Goal: Task Accomplishment & Management: Complete application form

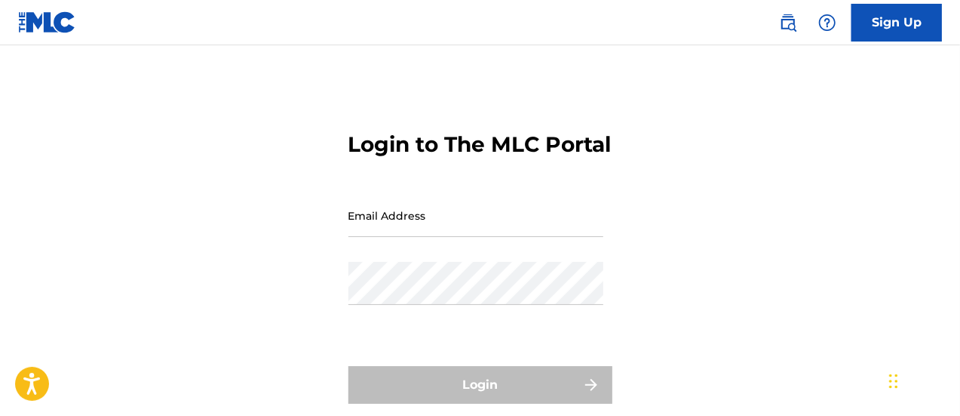
click at [503, 237] on input "Email Address" at bounding box center [476, 215] width 255 height 43
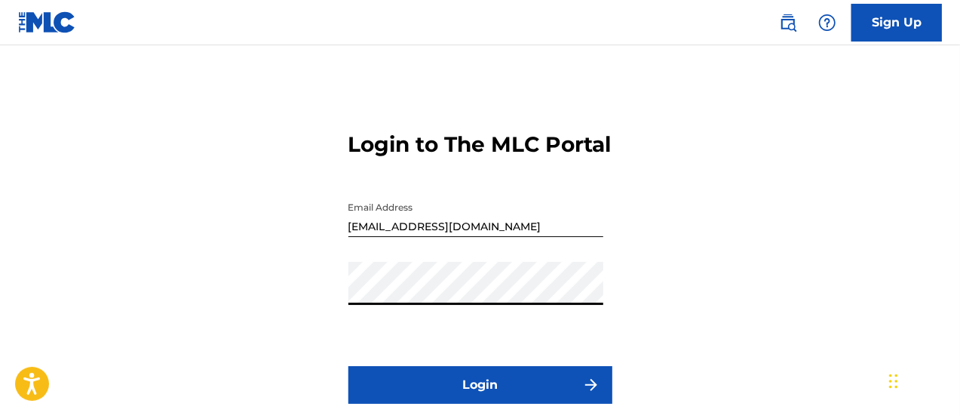
scroll to position [33, 0]
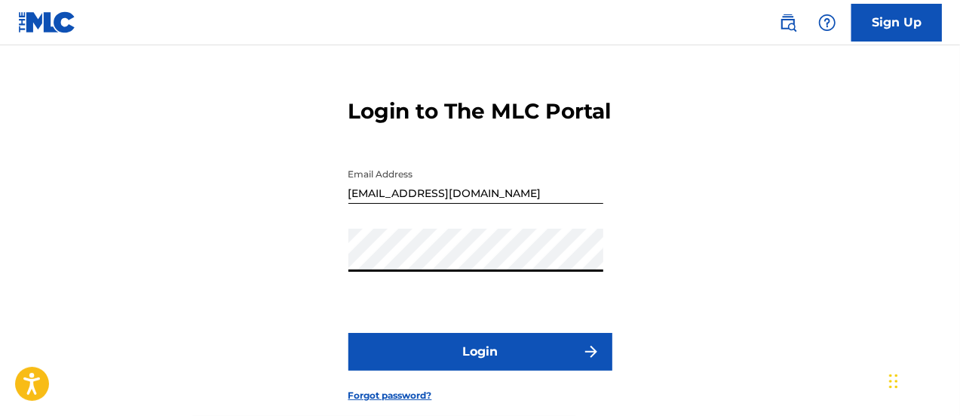
click at [486, 364] on button "Login" at bounding box center [481, 352] width 264 height 38
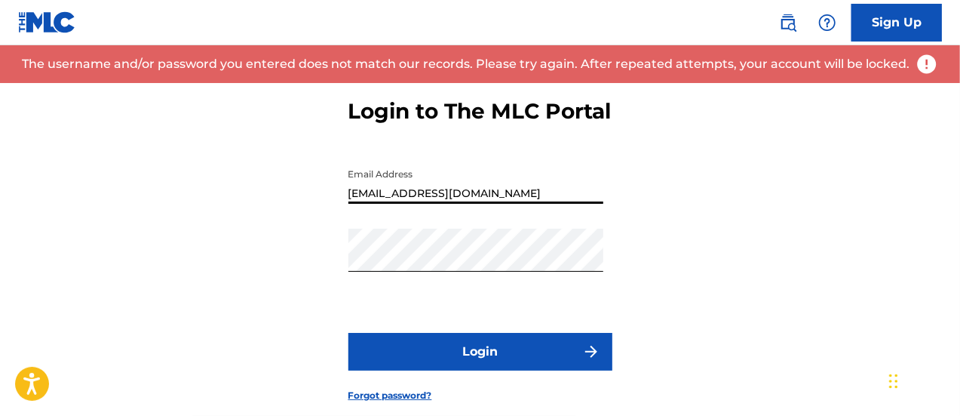
drag, startPoint x: 510, startPoint y: 217, endPoint x: 330, endPoint y: 214, distance: 179.6
click at [330, 214] on div "Login to The MLC Portal Email Address [EMAIL_ADDRESS][DOMAIN_NAME] Password Log…" at bounding box center [480, 238] width 960 height 376
type input "[PERSON_NAME][EMAIL_ADDRESS][DOMAIN_NAME]"
click at [490, 367] on button "Login" at bounding box center [481, 352] width 264 height 38
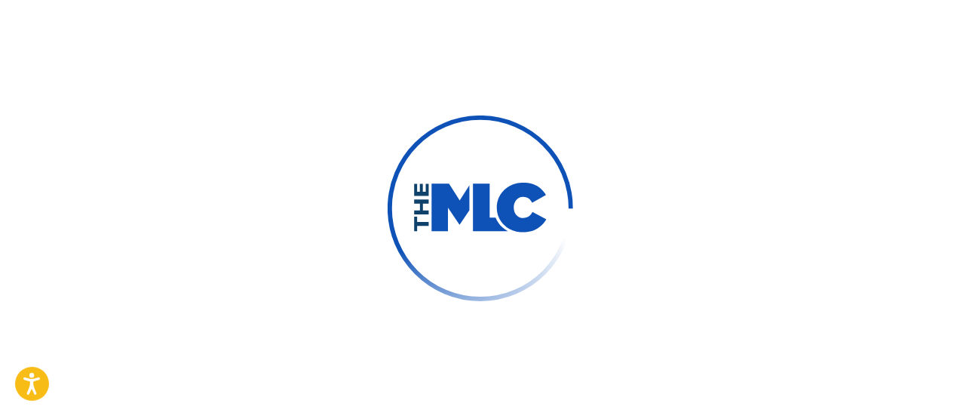
scroll to position [56, 0]
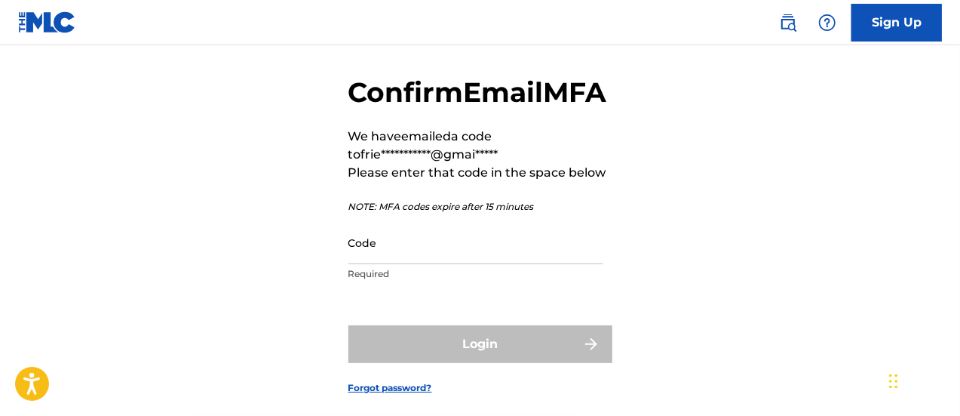
click at [441, 264] on input "Code" at bounding box center [476, 242] width 255 height 43
click at [397, 264] on input "Code" at bounding box center [476, 242] width 255 height 43
paste input "612166"
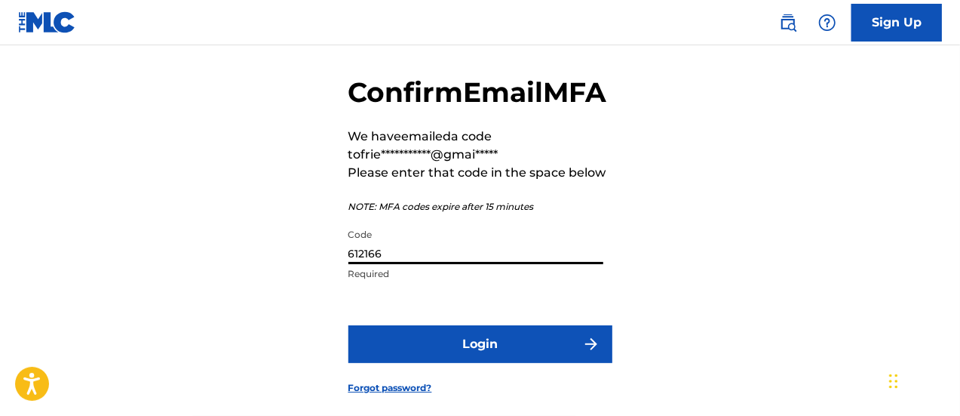
type input "612166"
click at [484, 363] on button "Login" at bounding box center [481, 344] width 264 height 38
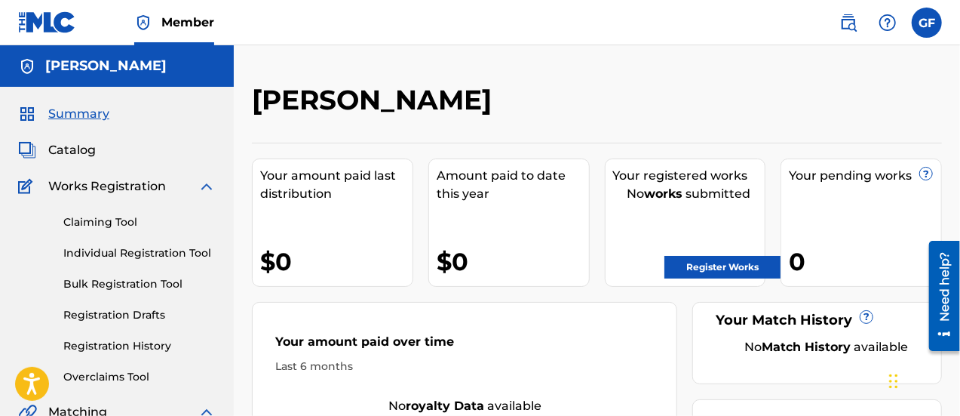
click at [711, 257] on link "Register Works" at bounding box center [723, 267] width 116 height 23
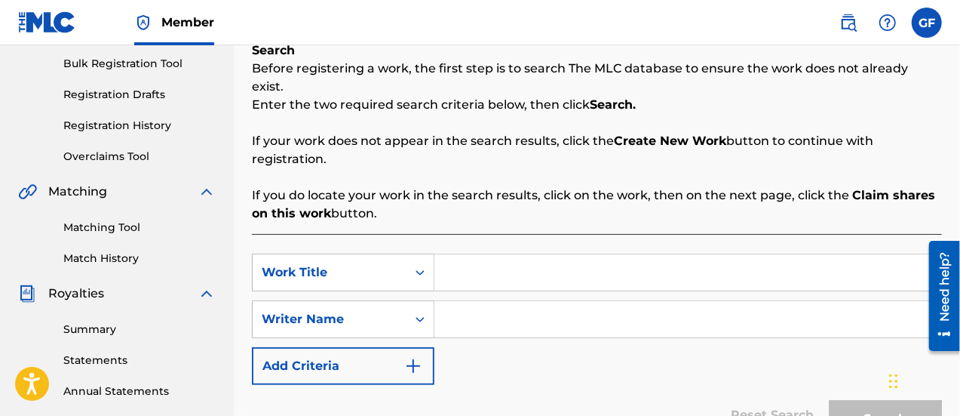
scroll to position [224, 0]
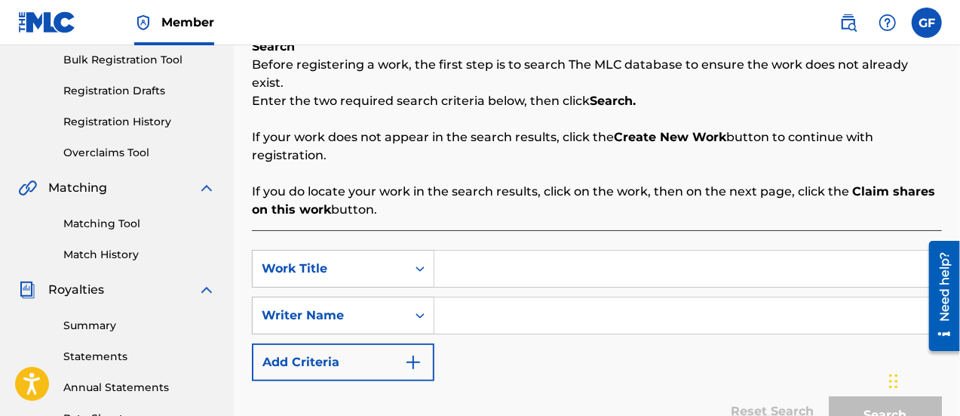
click at [500, 250] on input "Search Form" at bounding box center [688, 268] width 507 height 36
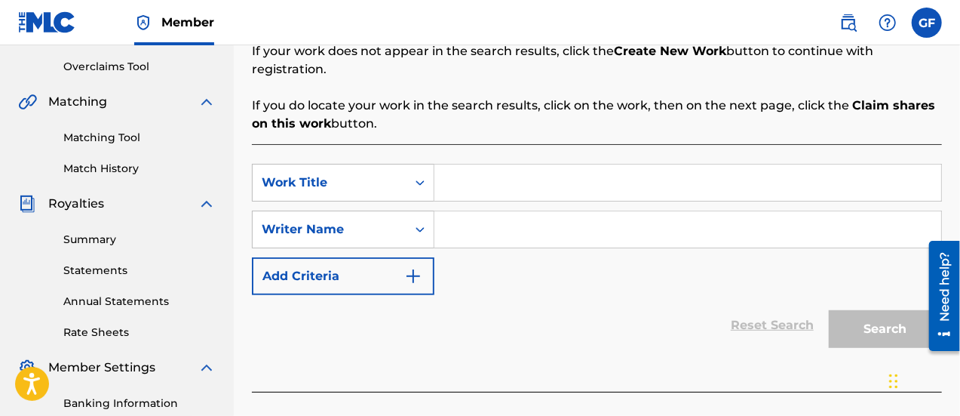
scroll to position [248, 0]
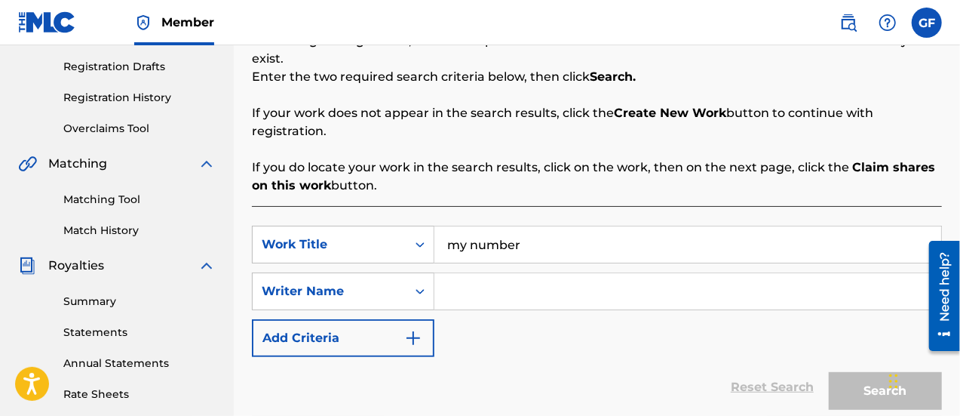
type input "my number"
click at [503, 273] on input "Search Form" at bounding box center [688, 291] width 507 height 36
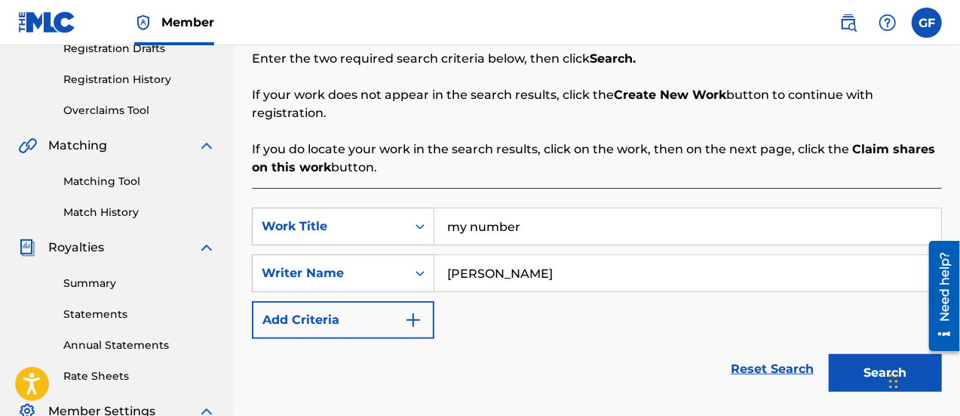
scroll to position [267, 0]
type input "[PERSON_NAME]"
click at [865, 353] on button "Search" at bounding box center [885, 372] width 113 height 38
click at [871, 358] on button "Search" at bounding box center [885, 372] width 113 height 38
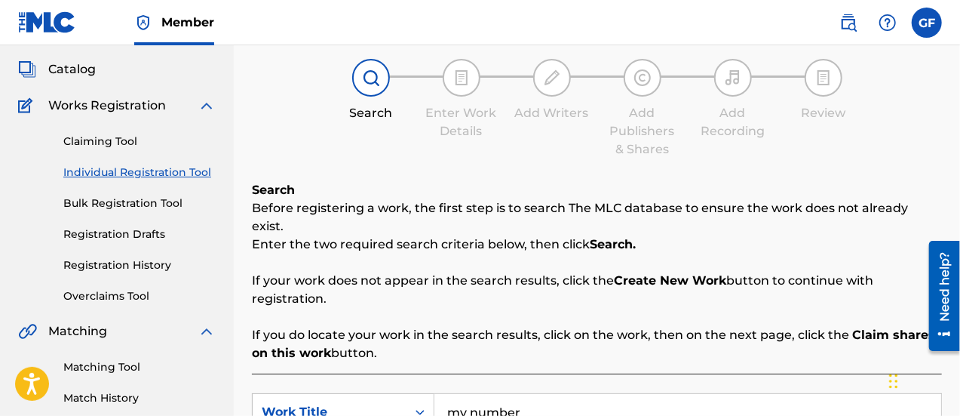
scroll to position [81, 0]
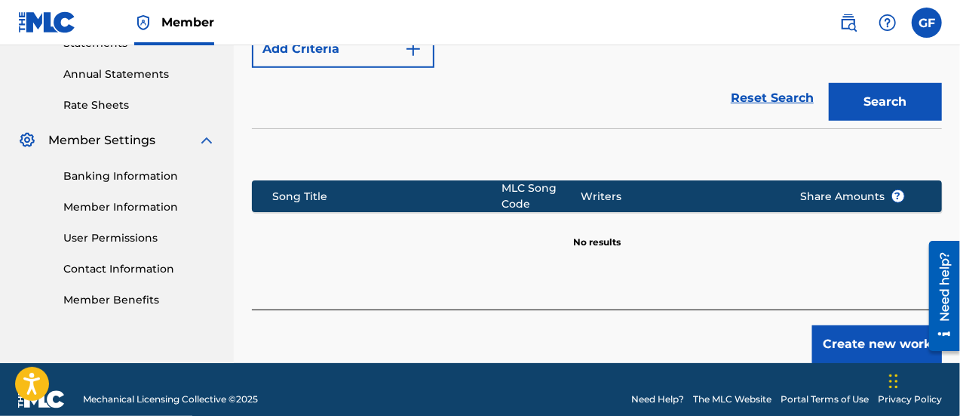
click at [883, 336] on button "Create new work" at bounding box center [878, 344] width 130 height 38
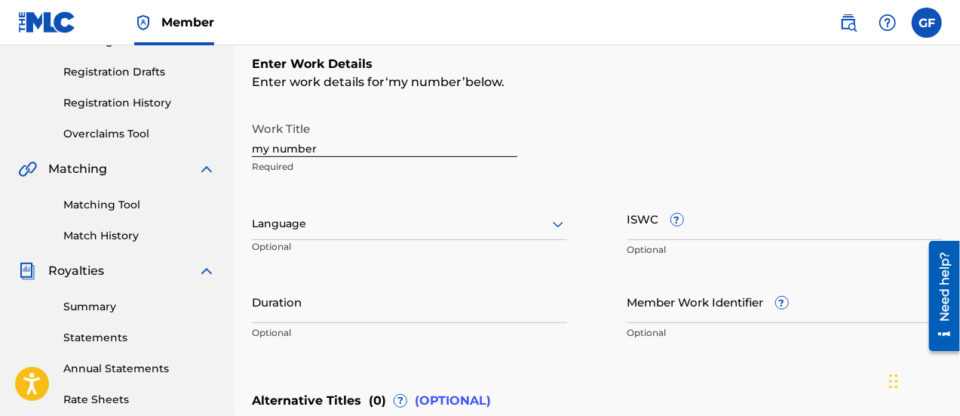
scroll to position [243, 0]
click at [263, 149] on input "my number" at bounding box center [385, 135] width 266 height 43
click at [355, 147] on input "My Number" at bounding box center [385, 135] width 266 height 43
type input "My Number"
click at [380, 223] on div at bounding box center [409, 223] width 315 height 19
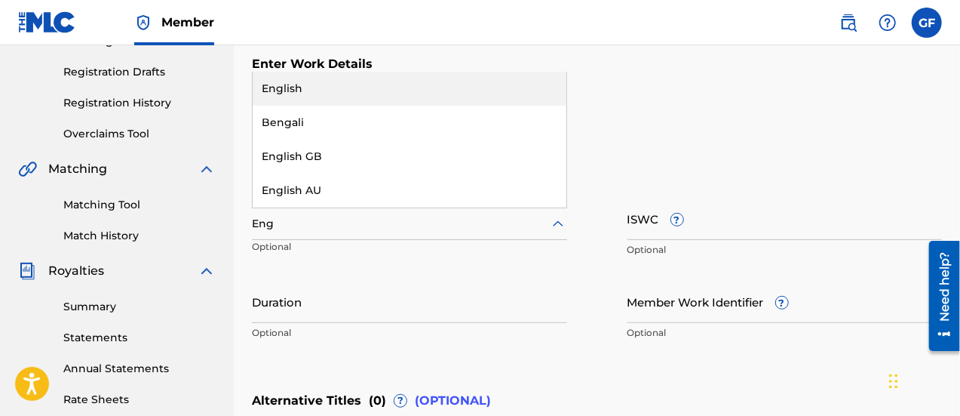
scroll to position [0, 0]
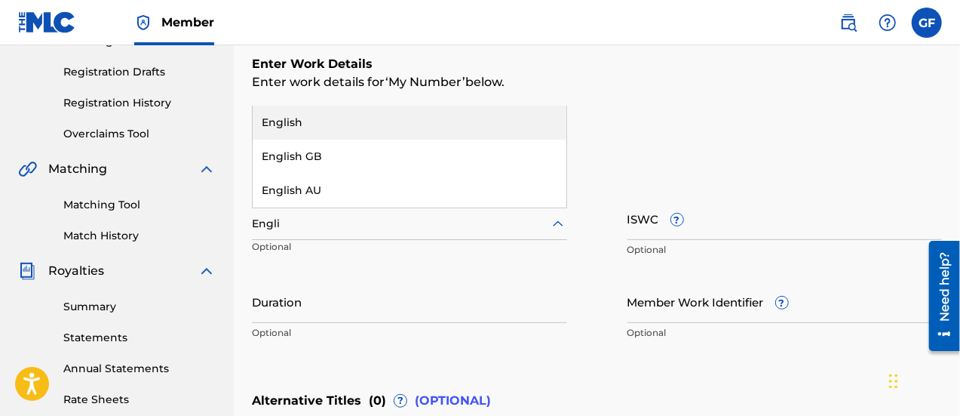
type input "English"
click at [435, 124] on div "English" at bounding box center [410, 123] width 314 height 34
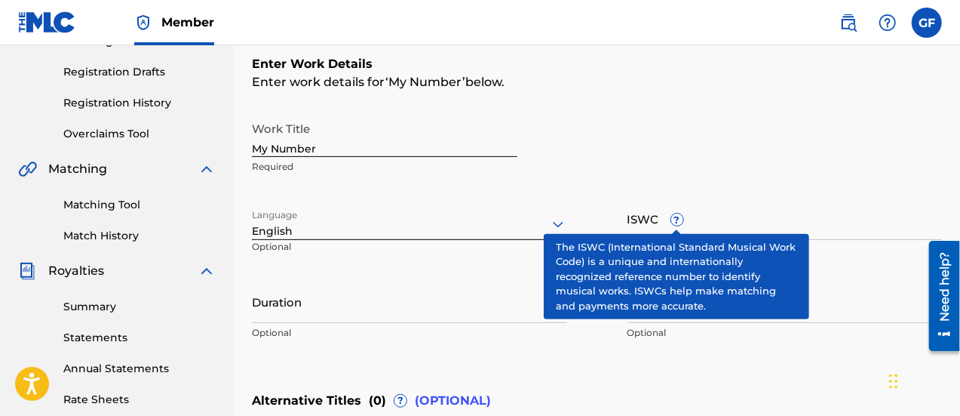
click at [681, 218] on span "?" at bounding box center [678, 220] width 12 height 12
click at [681, 218] on input "ISWC ?" at bounding box center [785, 218] width 315 height 43
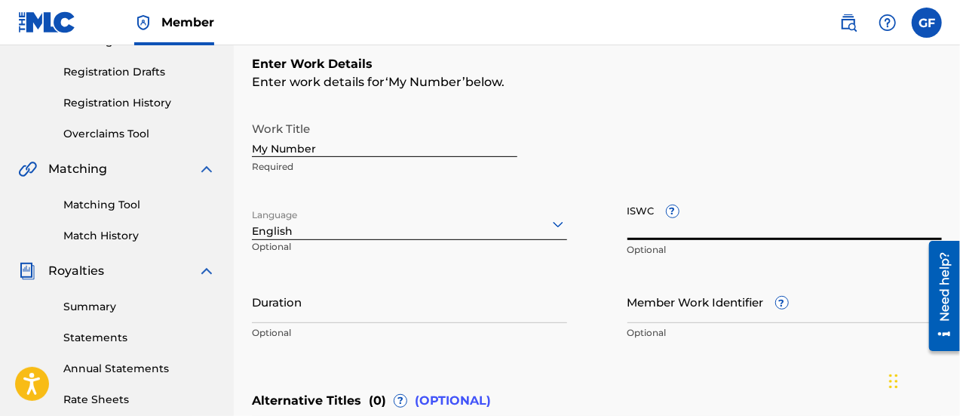
click at [681, 218] on input "ISWC ?" at bounding box center [785, 218] width 315 height 43
click at [570, 165] on div "Work Title My Number Required" at bounding box center [597, 148] width 690 height 68
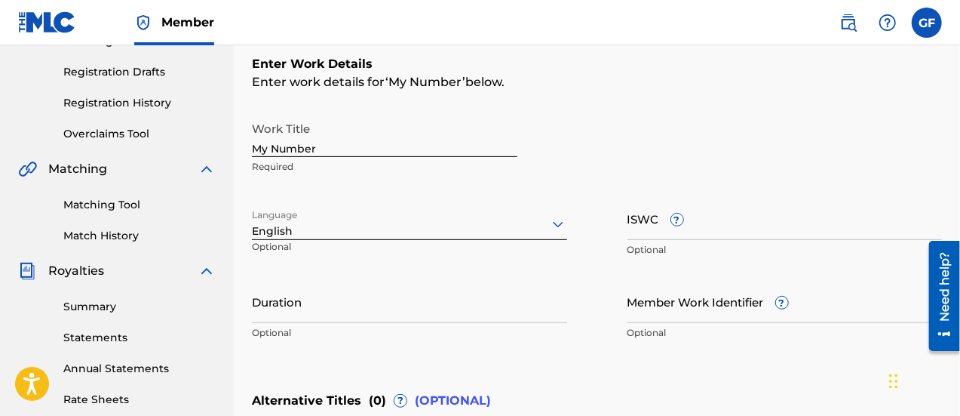
click at [456, 310] on input "Duration" at bounding box center [409, 301] width 315 height 43
click at [490, 306] on input "Duration" at bounding box center [409, 301] width 315 height 43
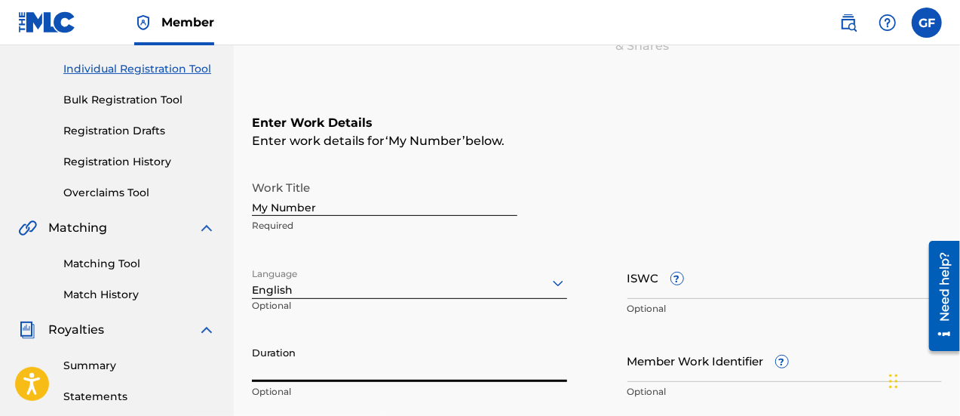
scroll to position [186, 0]
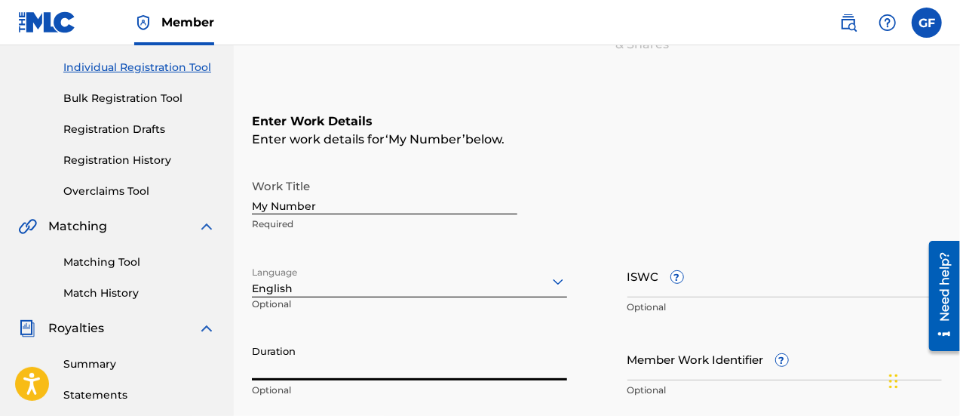
click at [661, 281] on input "ISWC ?" at bounding box center [785, 275] width 315 height 43
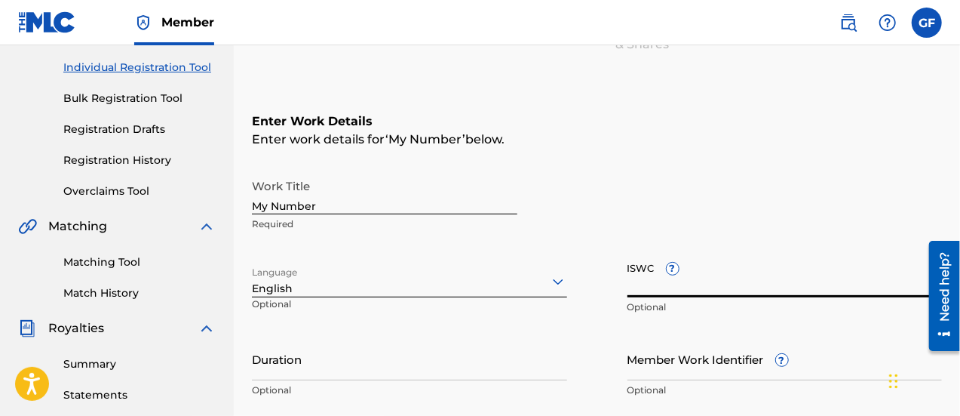
paste input "T-327.345.997-1"
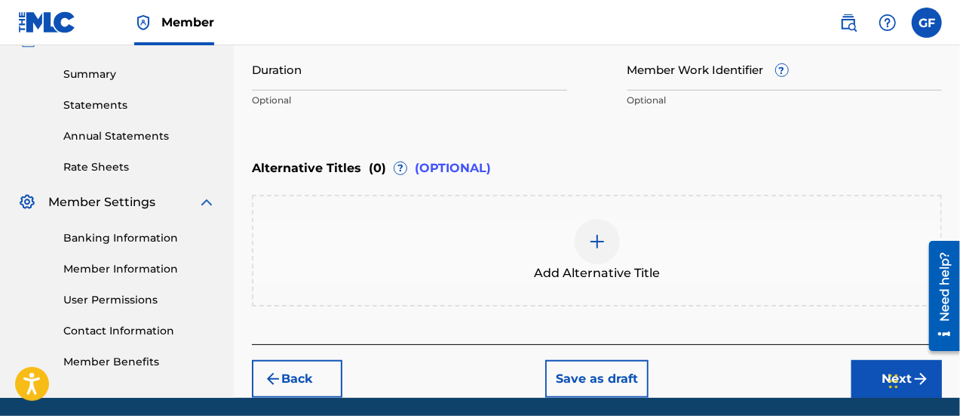
scroll to position [528, 0]
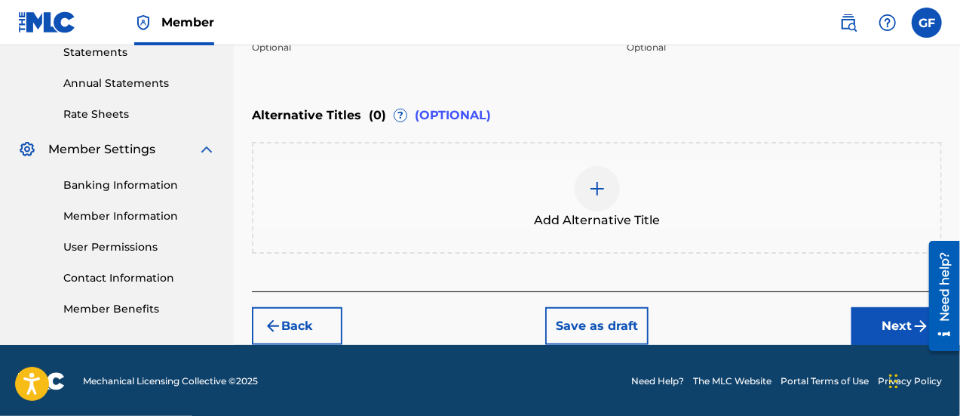
type input "T-327.345.997-1"
click at [881, 325] on button "Next" at bounding box center [897, 326] width 91 height 38
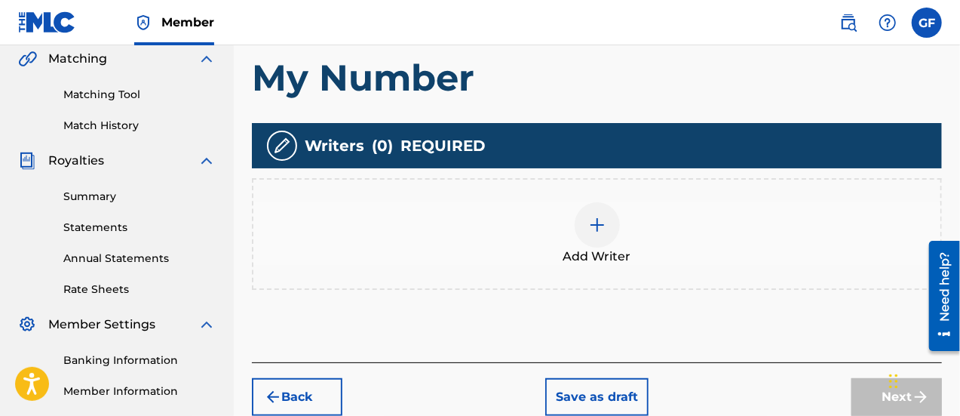
scroll to position [354, 0]
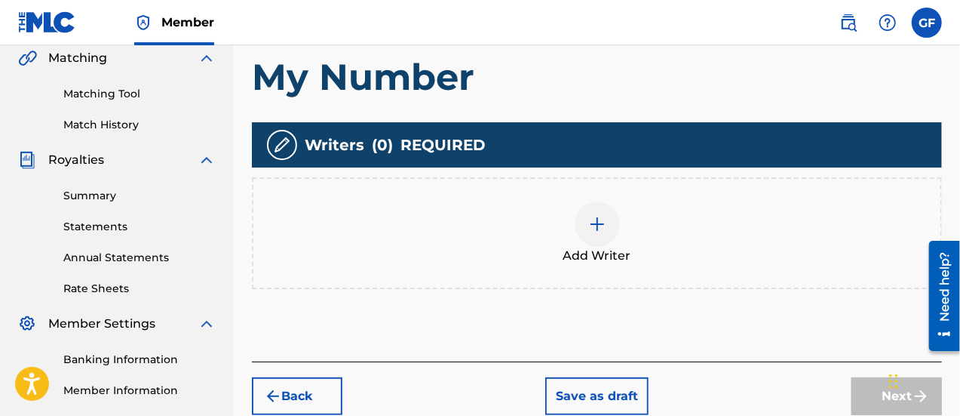
click at [595, 221] on img at bounding box center [598, 224] width 18 height 18
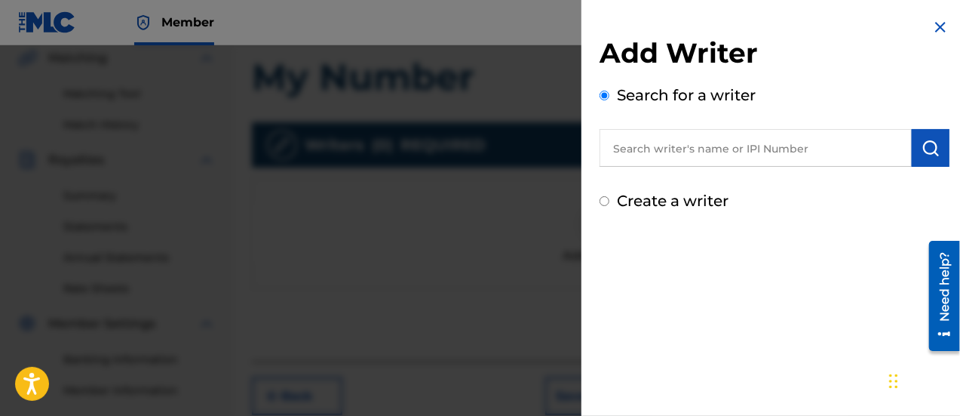
click at [691, 152] on input "text" at bounding box center [756, 148] width 312 height 38
type input "[PERSON_NAME]"
click at [656, 207] on label "Create a writer" at bounding box center [673, 201] width 112 height 18
radio input "true"
click at [610, 206] on input "Create a writer" at bounding box center [605, 201] width 10 height 10
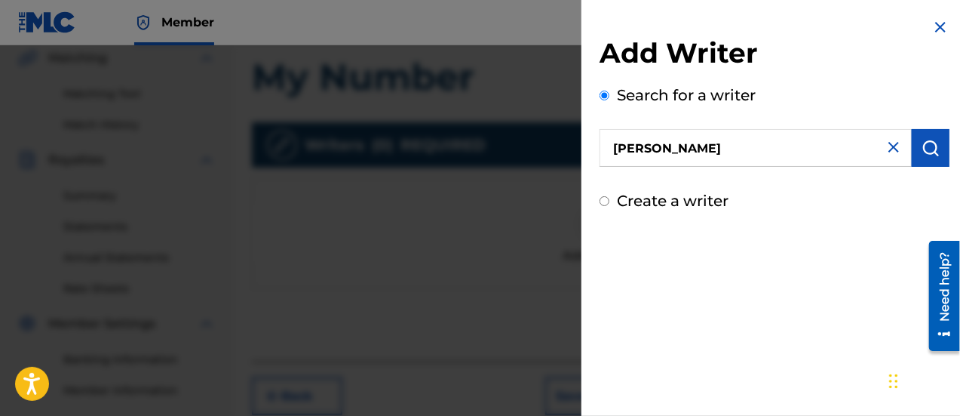
radio input "false"
radio input "true"
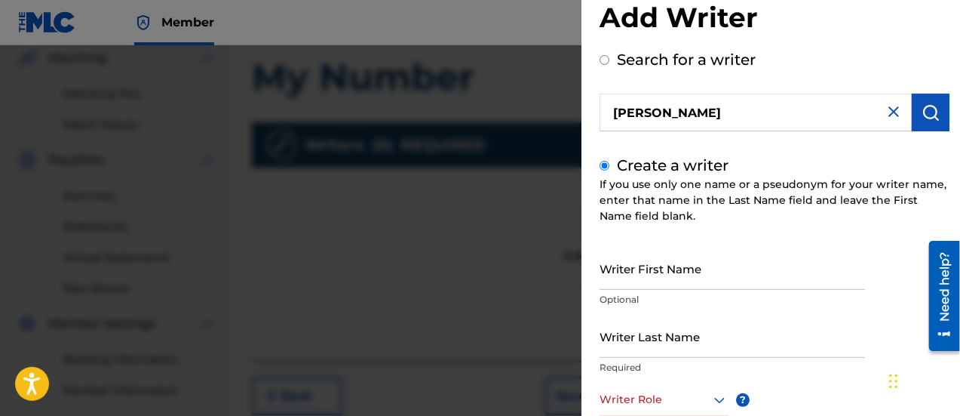
scroll to position [0, 0]
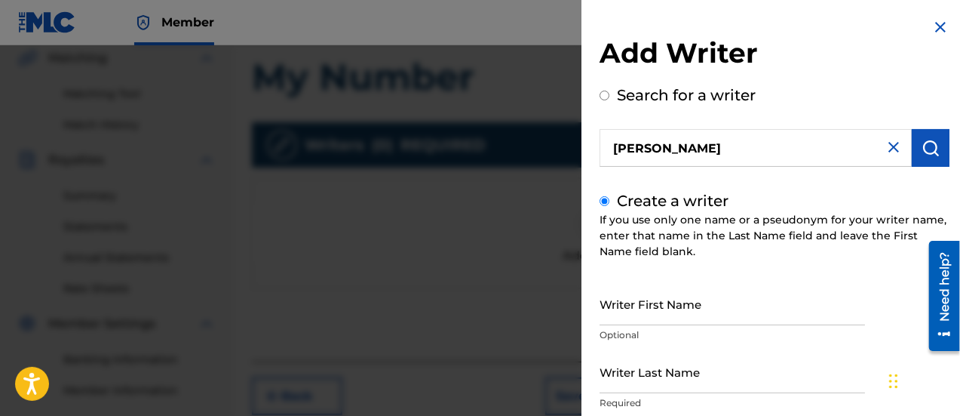
click at [668, 96] on label "Search for a writer" at bounding box center [686, 95] width 139 height 18
click at [610, 96] on input "Search for a writer" at bounding box center [605, 96] width 10 height 10
radio input "false"
radio input "true"
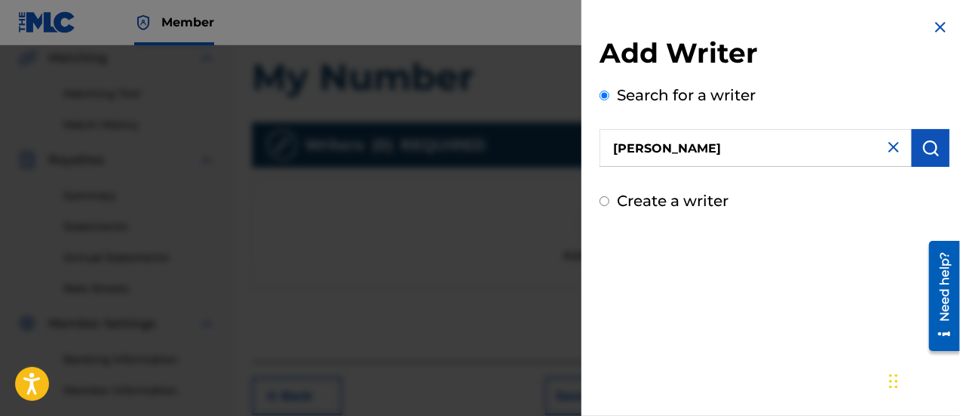
click at [937, 136] on button "submit" at bounding box center [931, 148] width 38 height 38
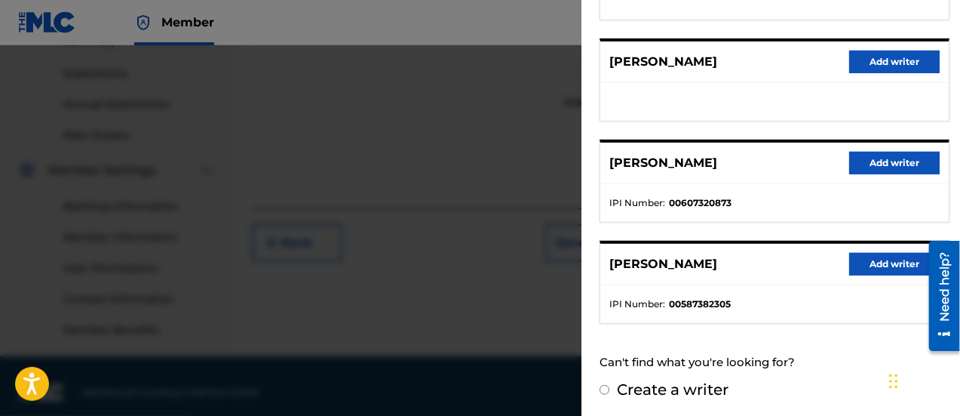
scroll to position [508, 0]
click at [668, 382] on label "Create a writer" at bounding box center [673, 389] width 112 height 18
radio input "true"
click at [610, 385] on input "Create a writer" at bounding box center [605, 390] width 10 height 10
radio input "false"
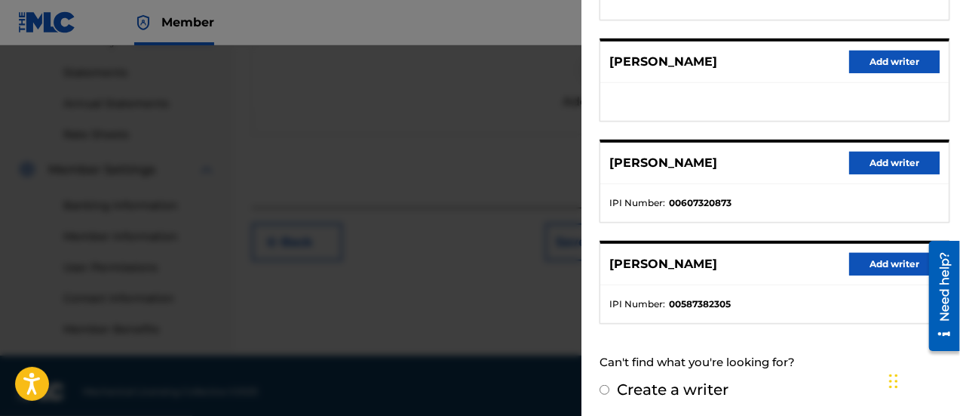
radio input "true"
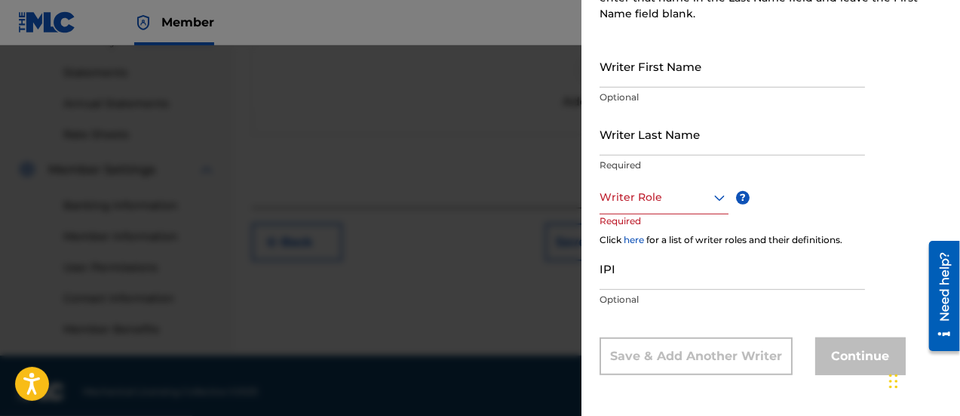
scroll to position [190, 0]
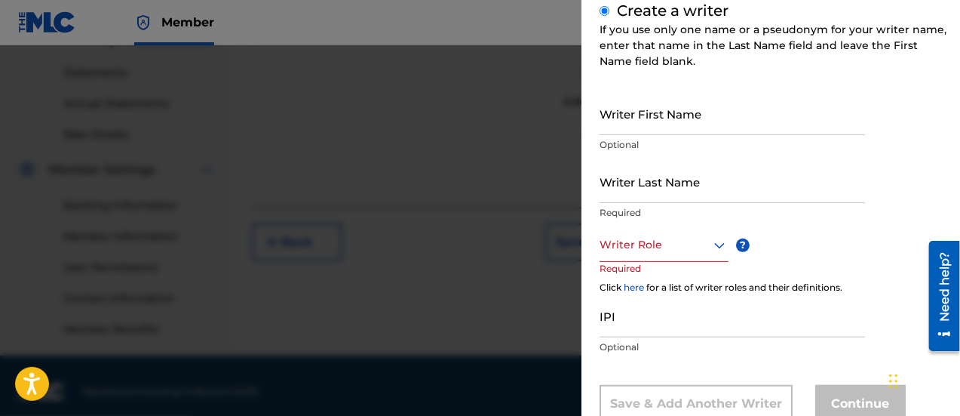
click at [649, 124] on input "Writer First Name" at bounding box center [733, 113] width 266 height 43
type input "[PERSON_NAME]"
click at [634, 190] on input "Writer Last Name" at bounding box center [733, 181] width 266 height 43
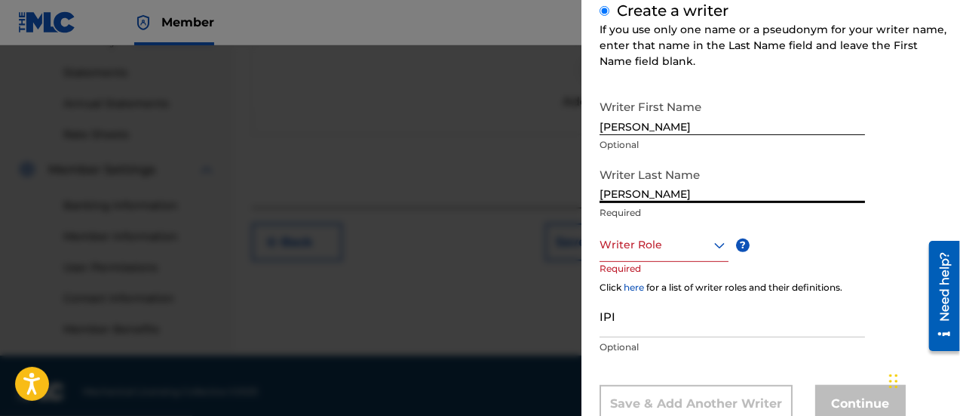
type input "[PERSON_NAME]"
click at [625, 258] on div "Writer Role" at bounding box center [664, 245] width 129 height 34
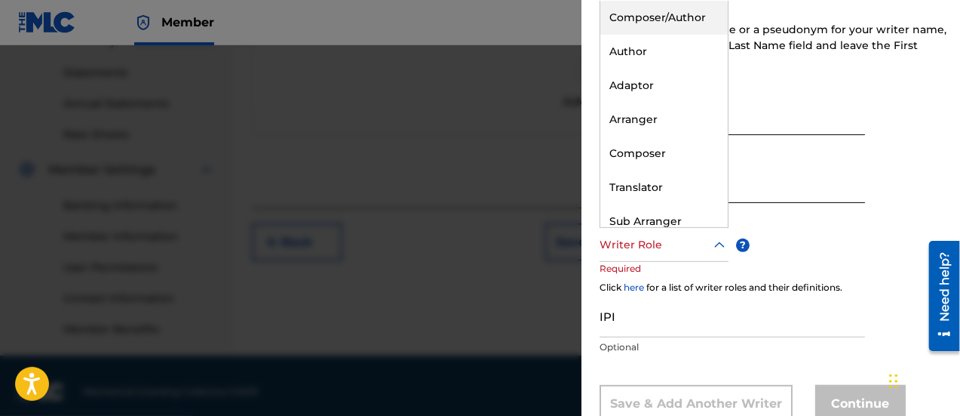
click at [652, 25] on div "Composer/Author" at bounding box center [665, 18] width 128 height 34
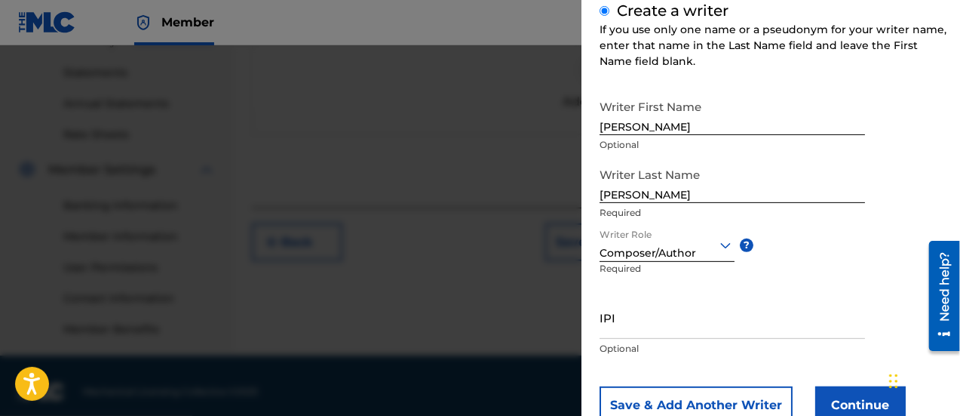
click at [641, 332] on input "IPI" at bounding box center [733, 317] width 266 height 43
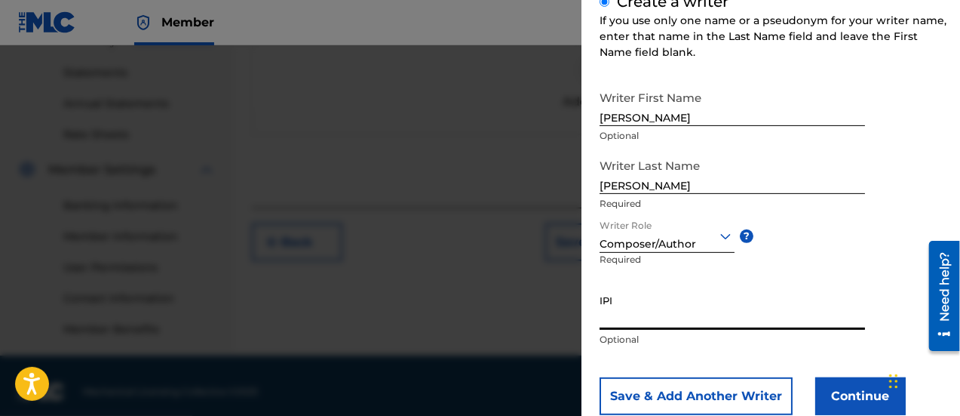
scroll to position [195, 0]
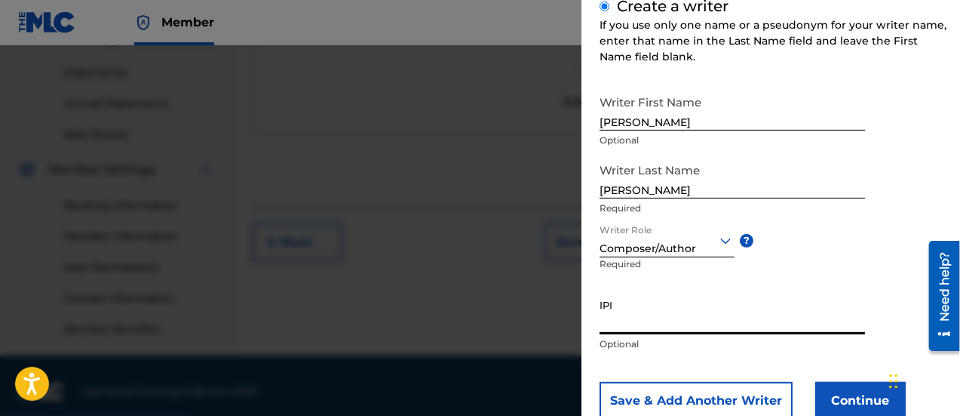
paste input "01166283350"
type input "01166283350"
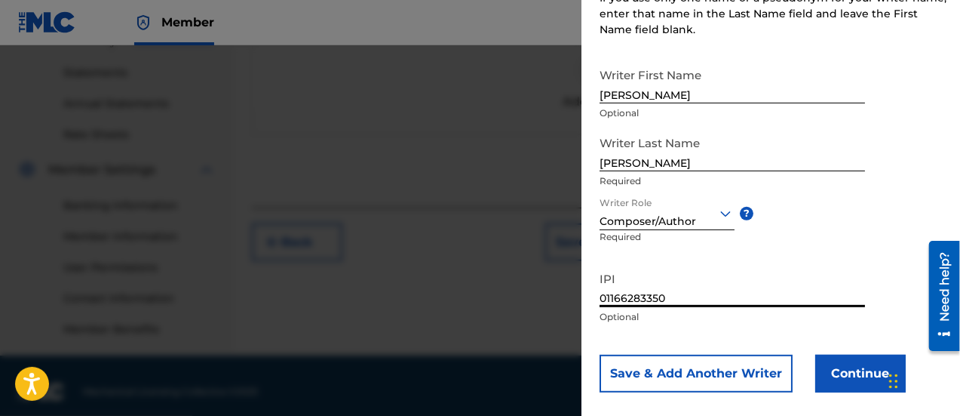
scroll to position [223, 0]
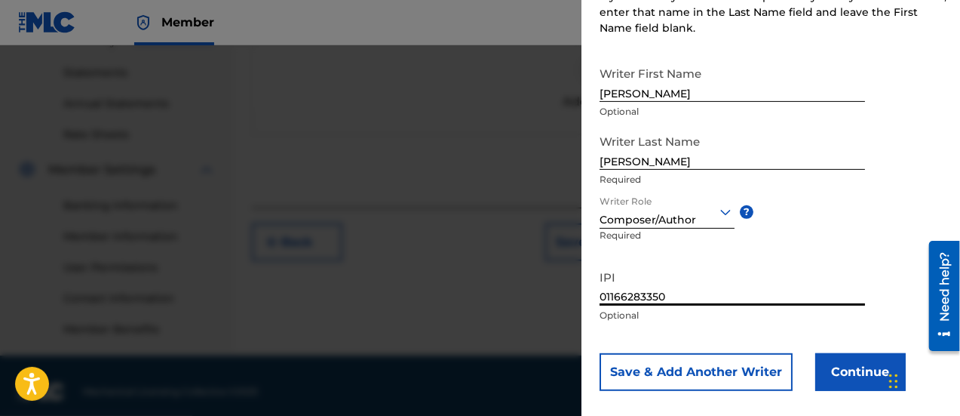
click at [841, 370] on button "Continue" at bounding box center [861, 372] width 91 height 38
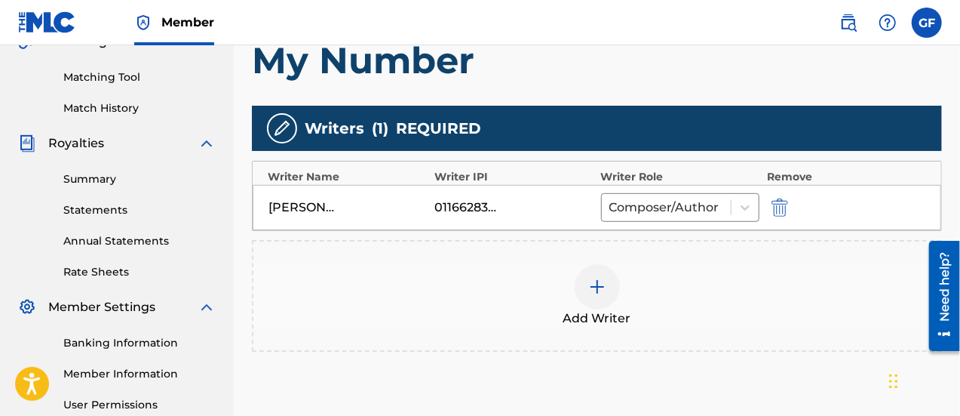
scroll to position [368, 0]
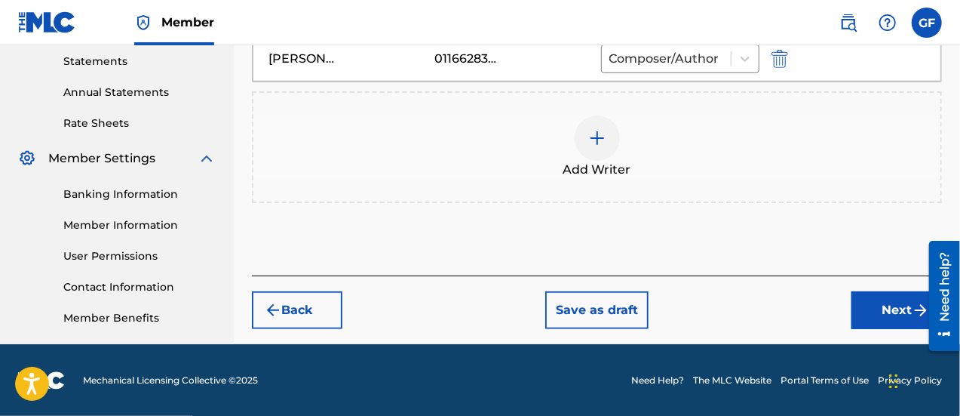
click at [873, 306] on button "Next" at bounding box center [897, 310] width 91 height 38
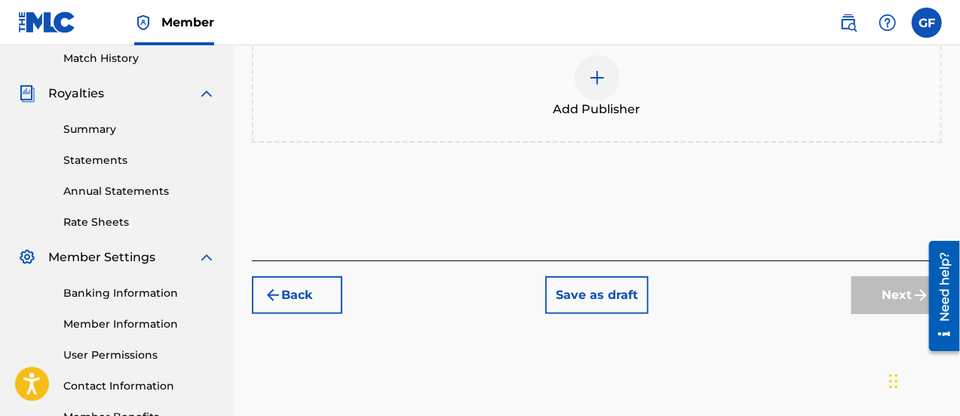
scroll to position [441, 0]
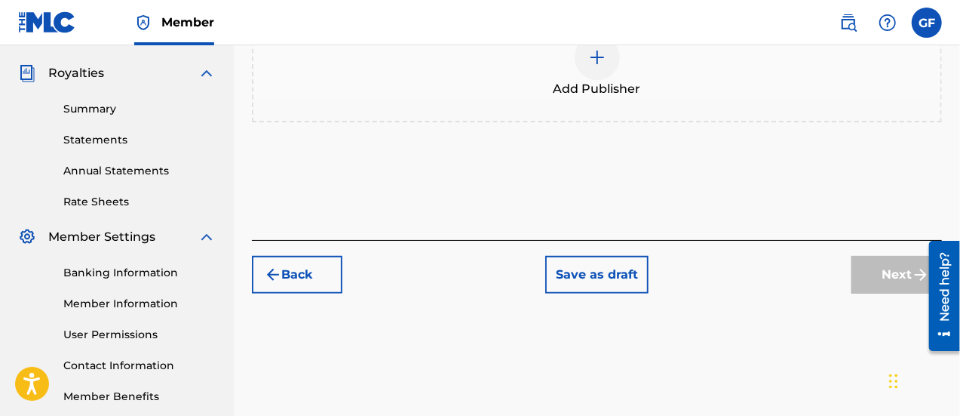
click at [896, 266] on div "Next" at bounding box center [897, 275] width 91 height 38
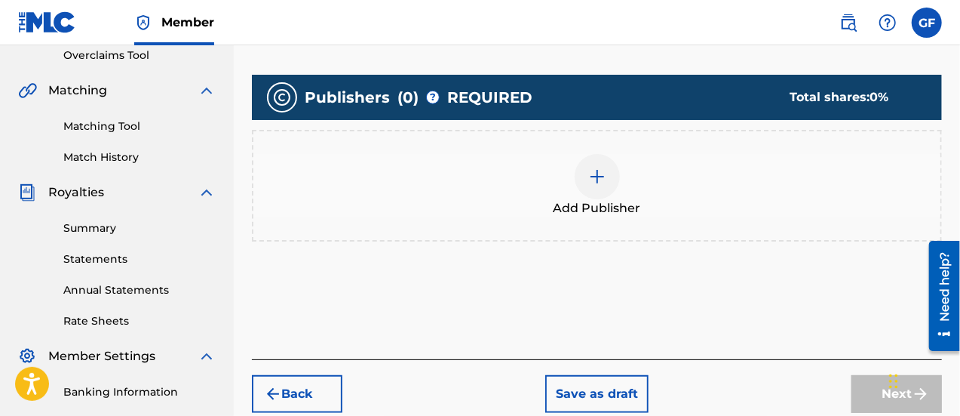
scroll to position [327, 0]
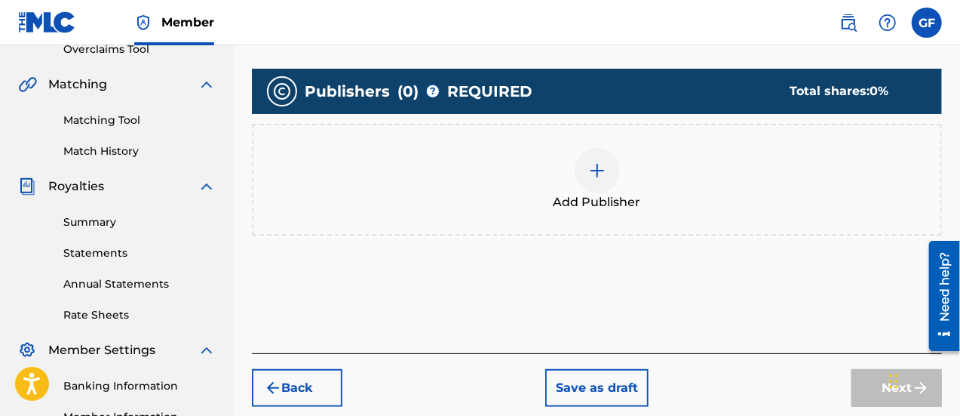
click at [819, 93] on div "Total shares: 0 %" at bounding box center [851, 91] width 121 height 18
click at [598, 172] on img at bounding box center [598, 170] width 18 height 18
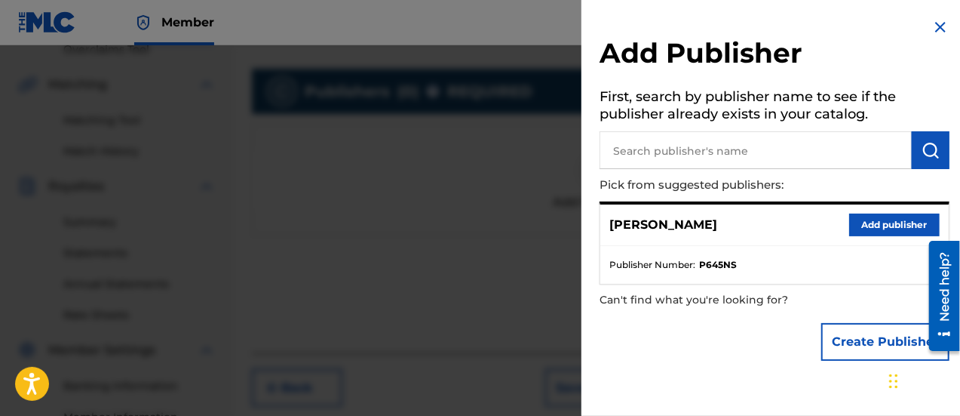
click at [872, 229] on button "Add publisher" at bounding box center [895, 225] width 91 height 23
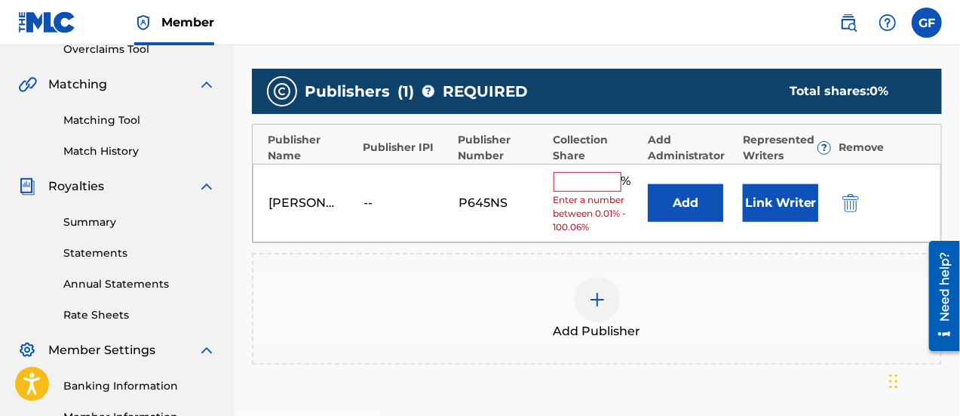
click at [595, 179] on input "text" at bounding box center [588, 182] width 68 height 20
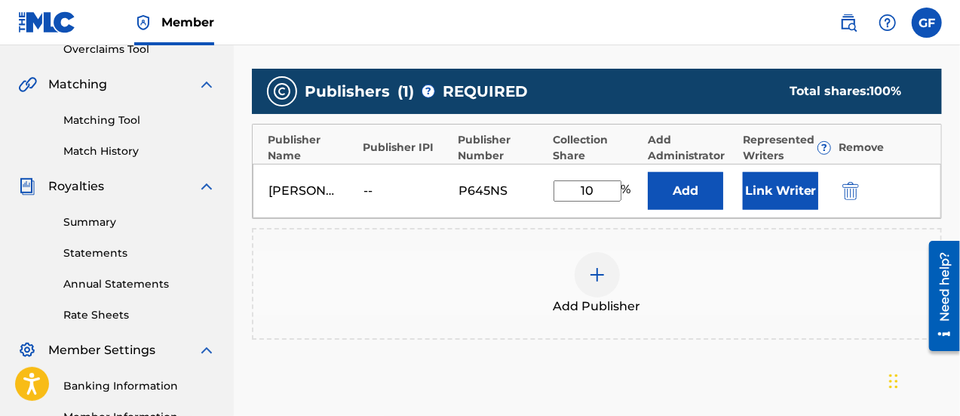
type input "1"
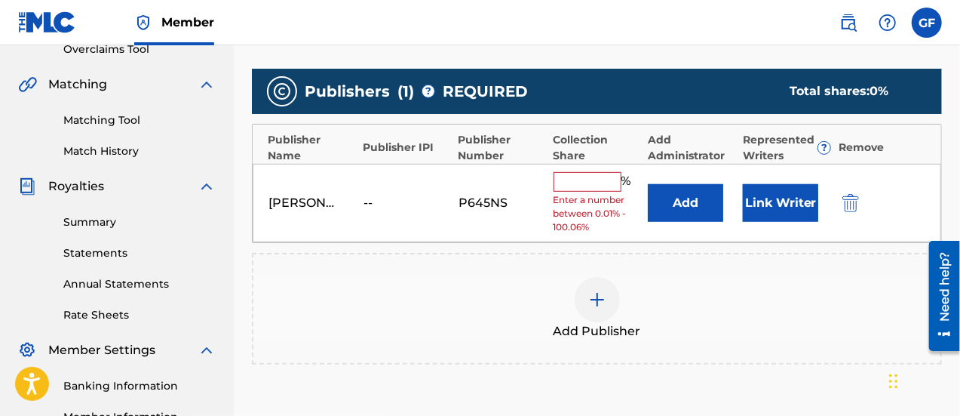
click at [579, 230] on span "Enter a number between 0.01% - 100.06%" at bounding box center [598, 213] width 88 height 41
click at [596, 183] on input "text" at bounding box center [588, 182] width 68 height 20
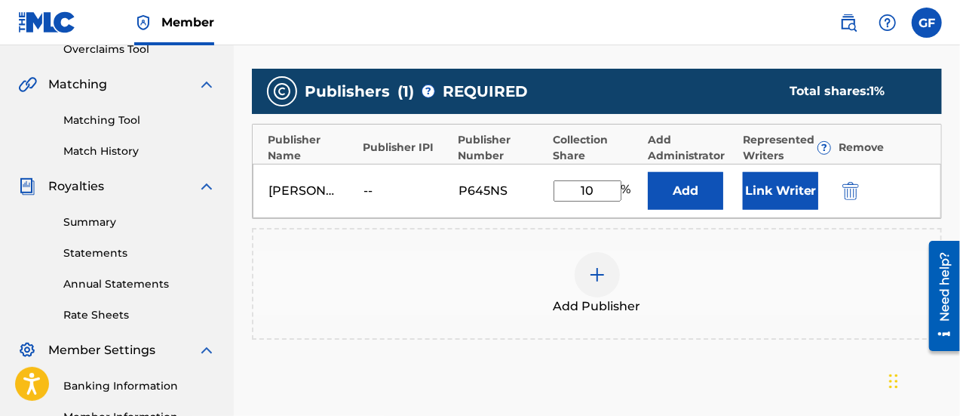
type input "1"
type input "100"
click at [667, 94] on div "Publishers ( 1 ) ? REQUIRED Total shares: 100 %" at bounding box center [597, 91] width 690 height 45
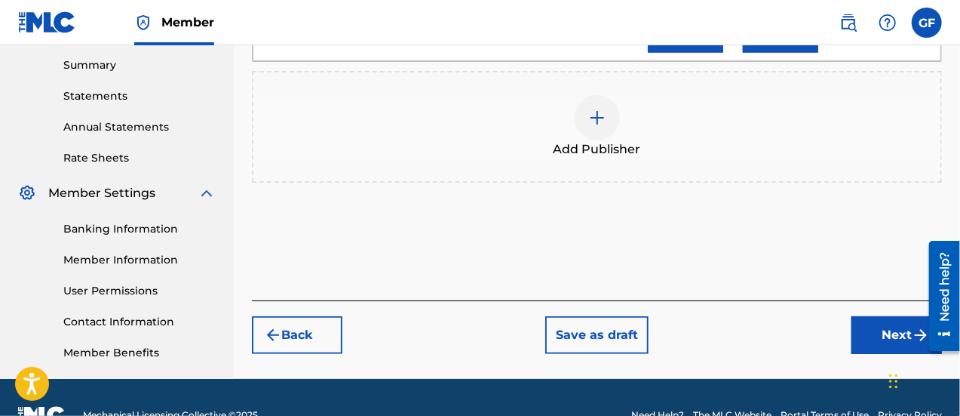
click at [883, 327] on button "Next" at bounding box center [897, 335] width 91 height 38
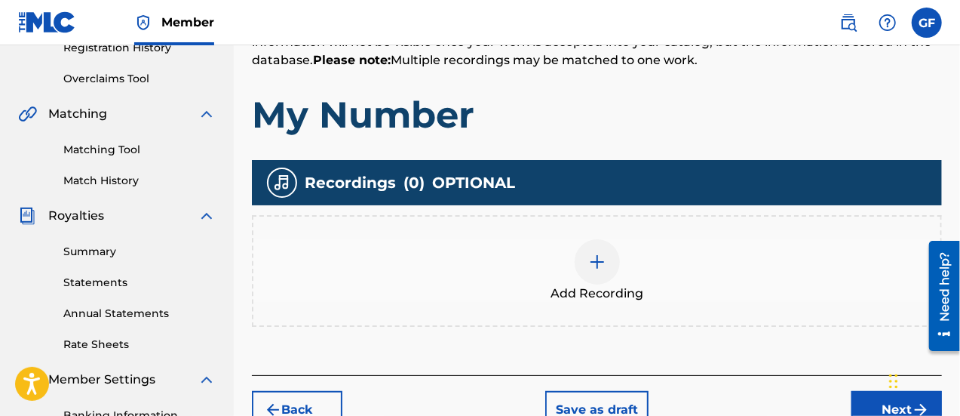
scroll to position [303, 0]
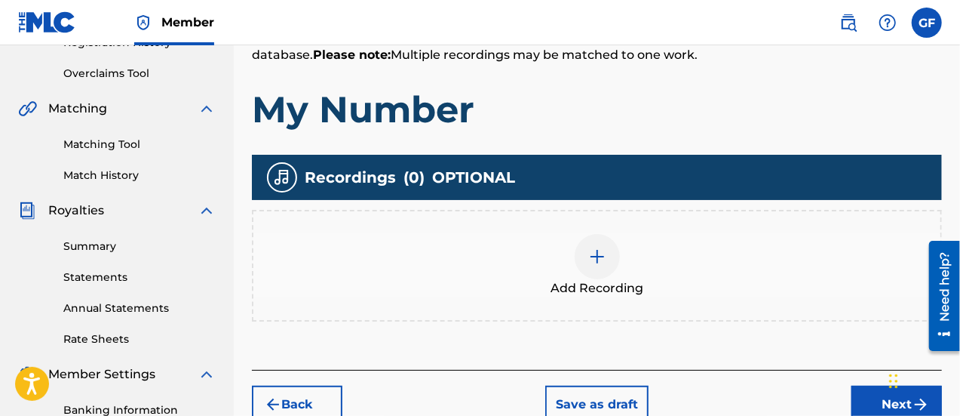
click at [601, 258] on img at bounding box center [598, 256] width 18 height 18
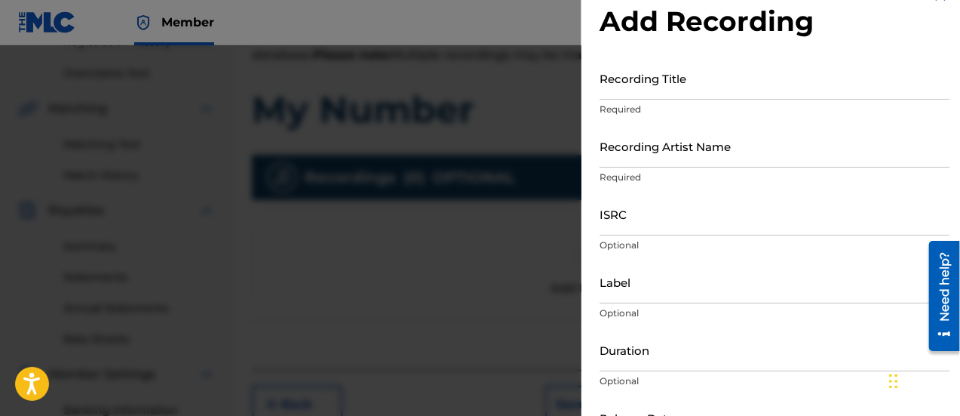
scroll to position [0, 0]
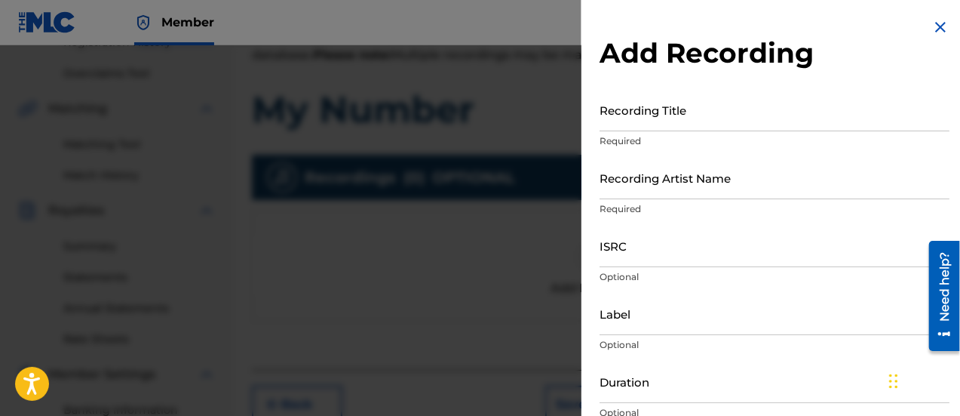
click at [936, 24] on img at bounding box center [941, 27] width 18 height 18
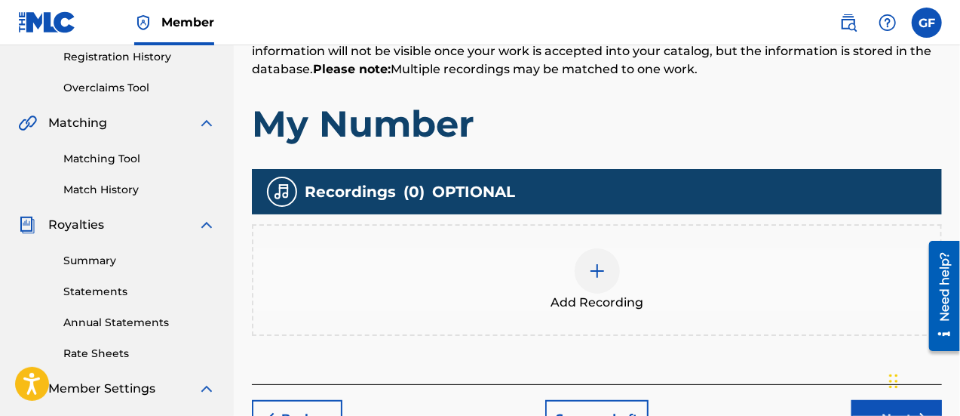
scroll to position [413, 0]
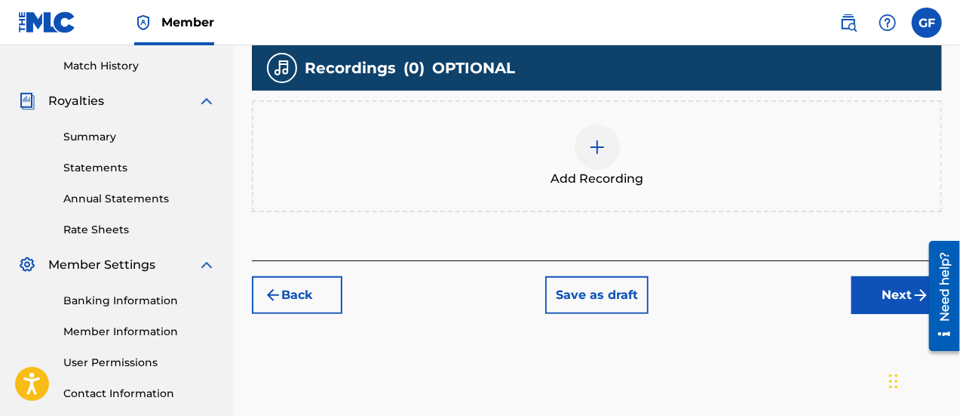
click at [592, 293] on button "Save as draft" at bounding box center [597, 295] width 103 height 38
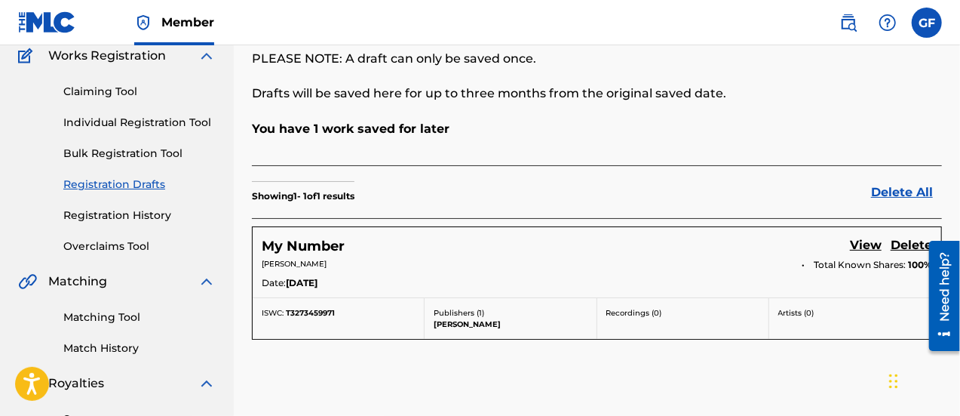
scroll to position [137, 0]
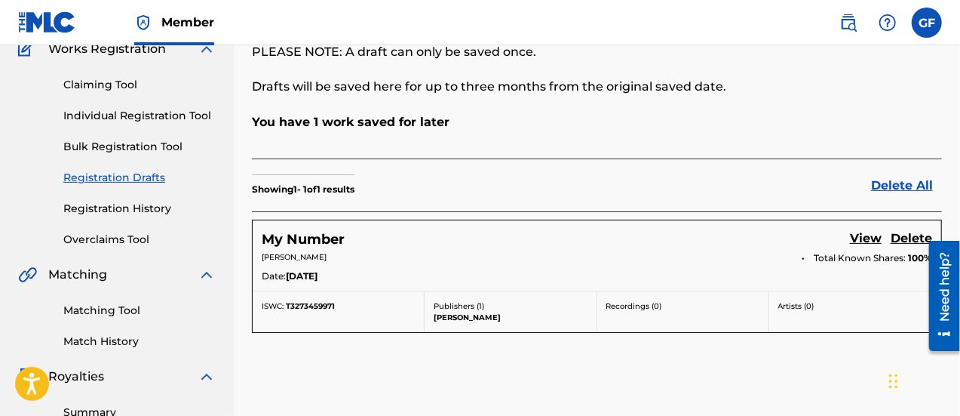
click at [127, 143] on link "Bulk Registration Tool" at bounding box center [139, 147] width 152 height 16
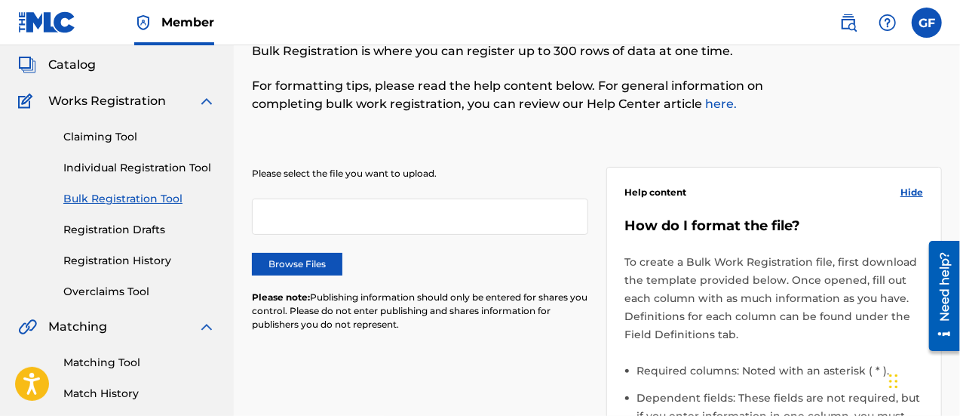
scroll to position [89, 0]
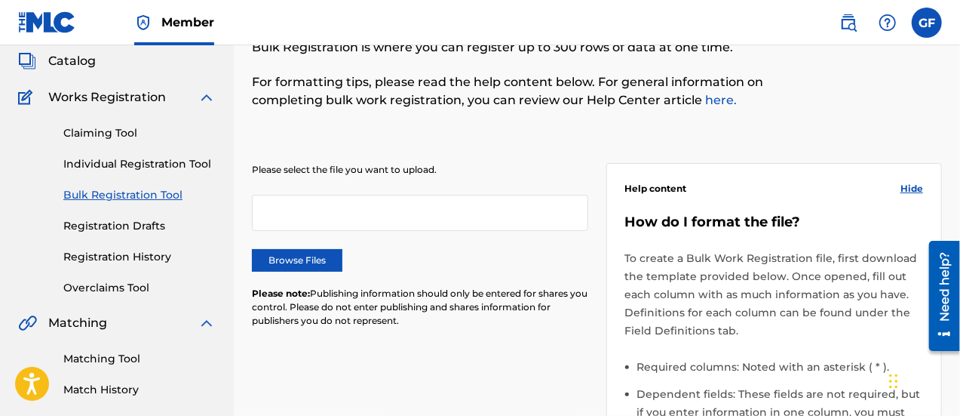
click at [382, 215] on div at bounding box center [420, 213] width 337 height 36
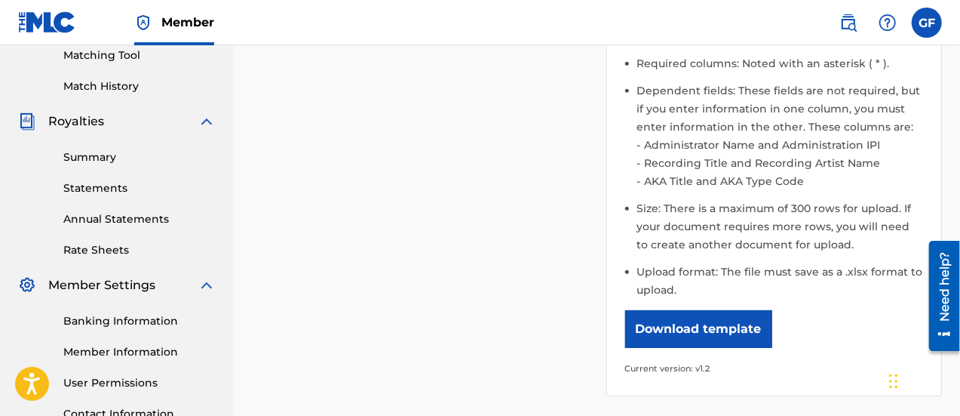
scroll to position [393, 0]
click at [678, 324] on button "Download template" at bounding box center [698, 328] width 147 height 38
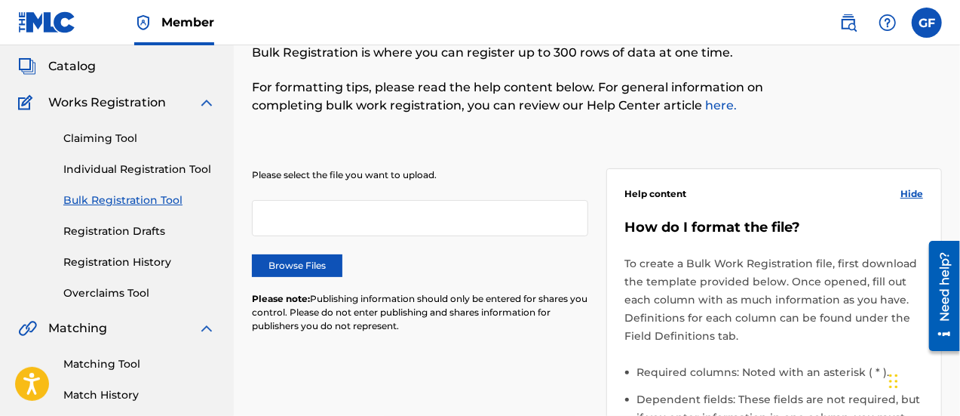
scroll to position [82, 0]
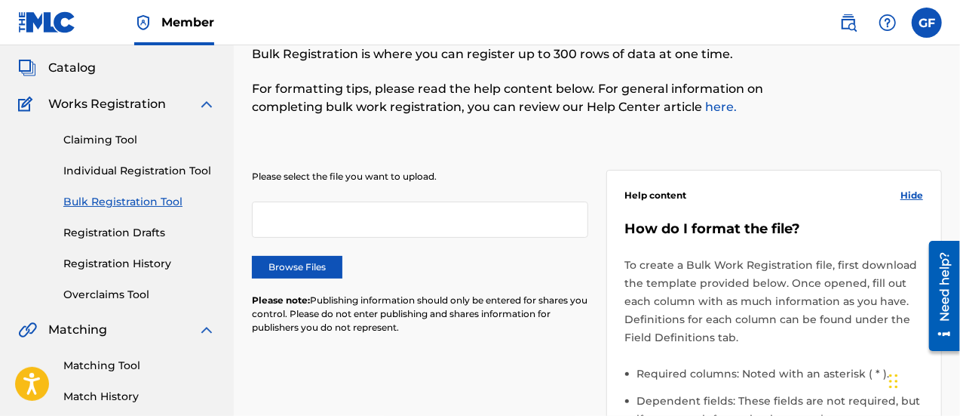
click at [130, 168] on link "Individual Registration Tool" at bounding box center [139, 171] width 152 height 16
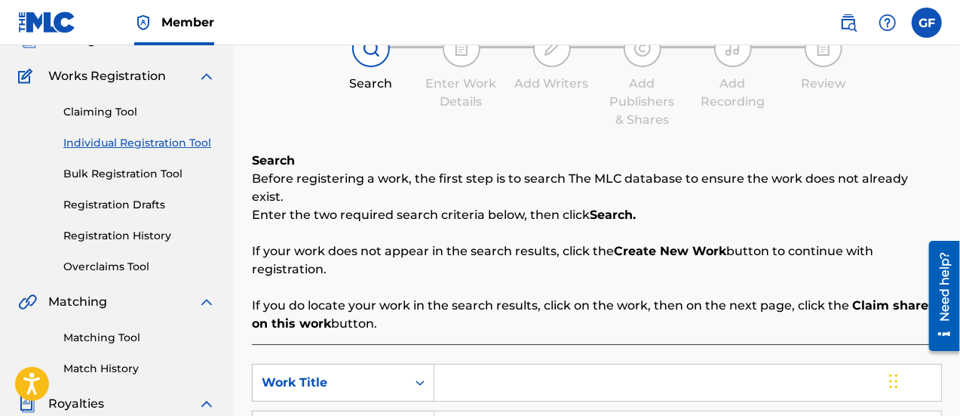
scroll to position [107, 0]
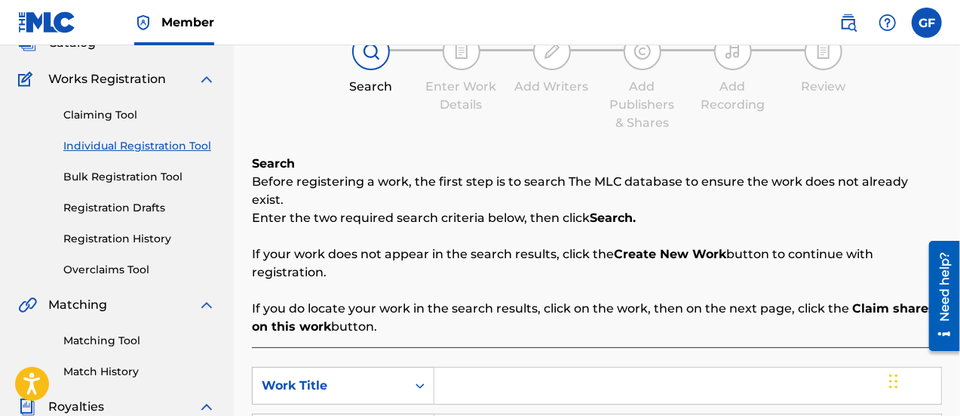
click at [121, 114] on link "Claiming Tool" at bounding box center [139, 115] width 152 height 16
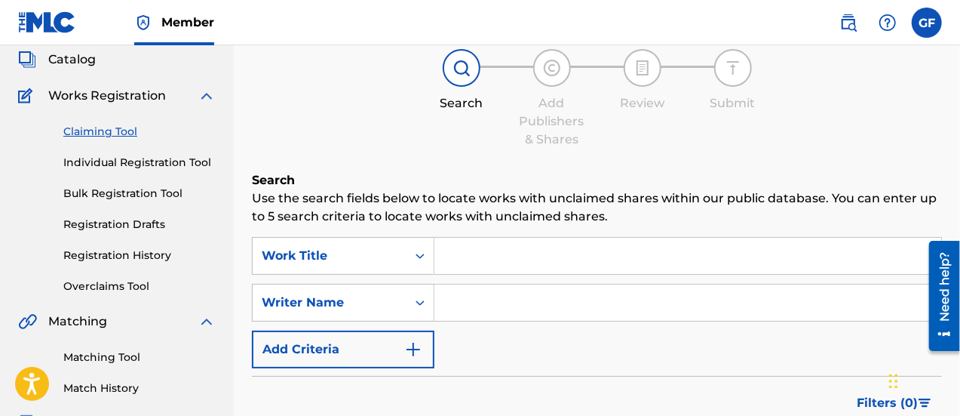
scroll to position [85, 0]
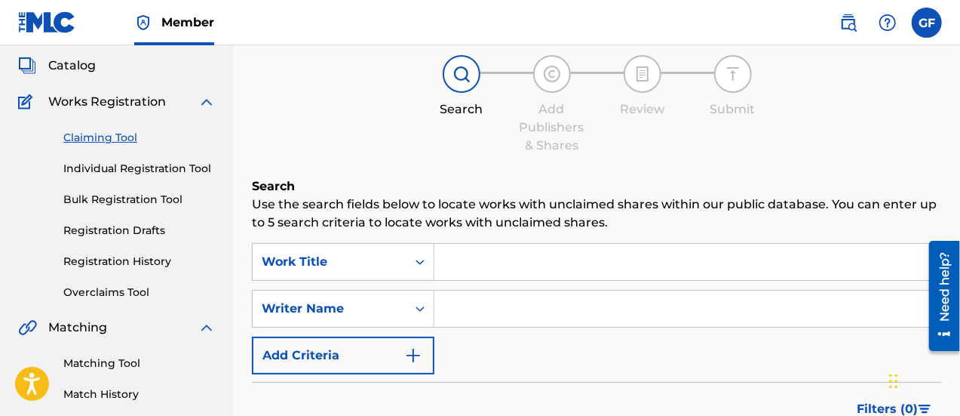
click at [117, 229] on link "Registration Drafts" at bounding box center [139, 231] width 152 height 16
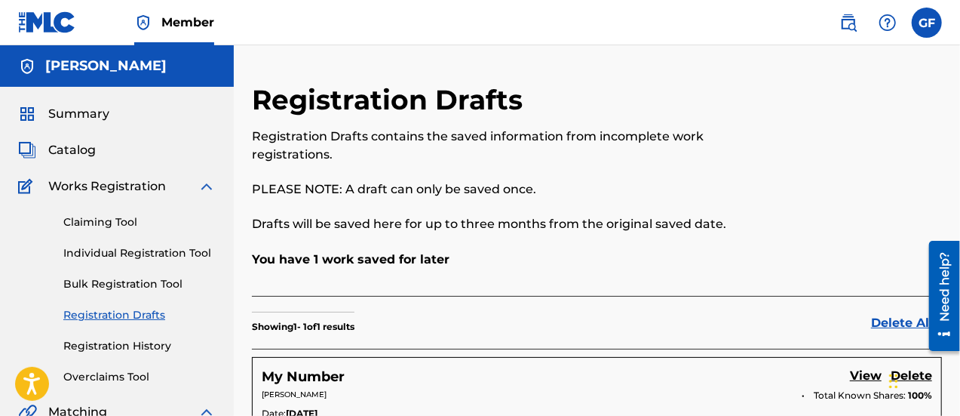
scroll to position [143, 0]
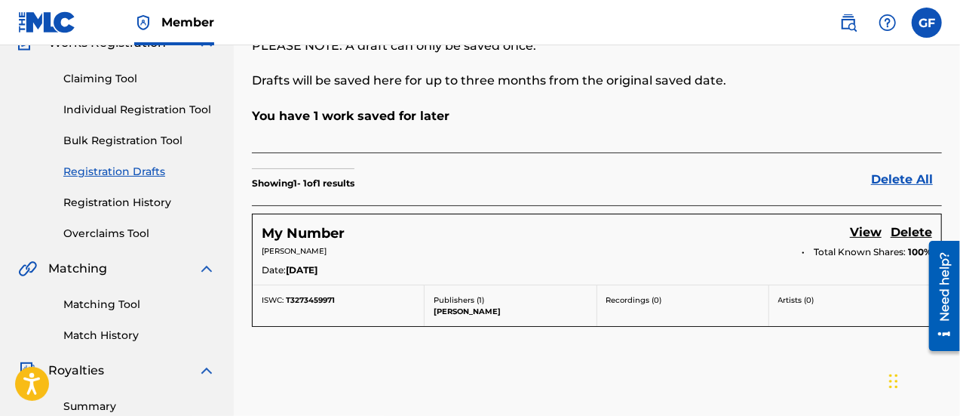
click at [861, 223] on link "View" at bounding box center [866, 233] width 32 height 20
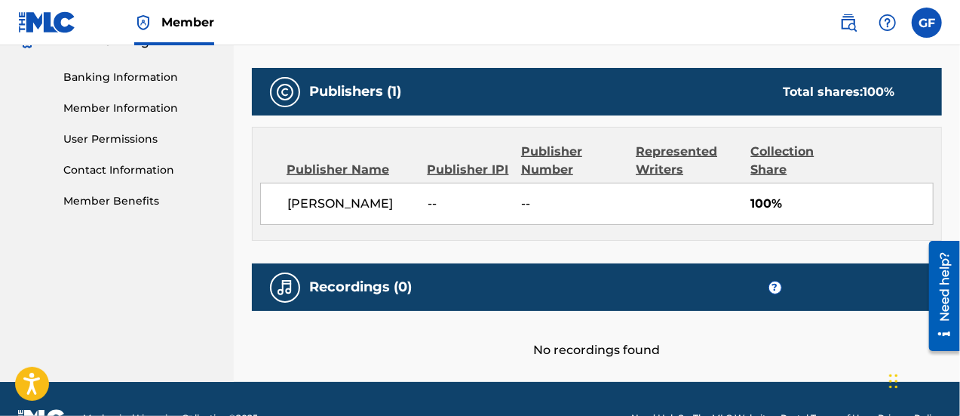
scroll to position [672, 0]
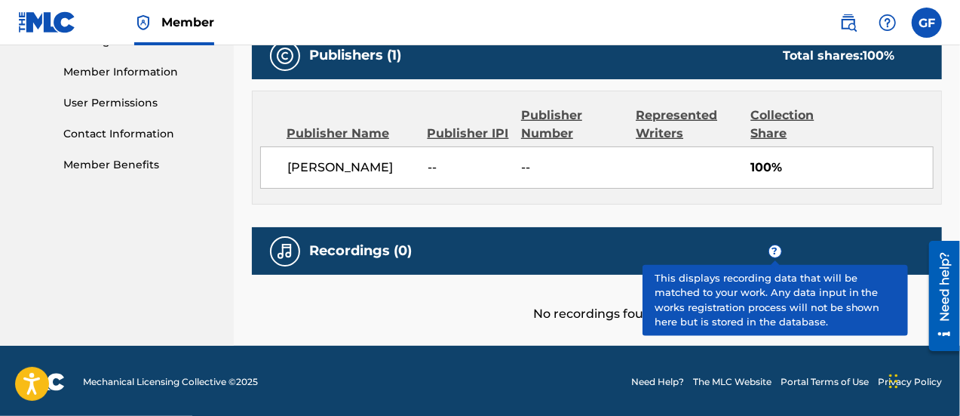
click at [776, 250] on span "?" at bounding box center [776, 251] width 12 height 12
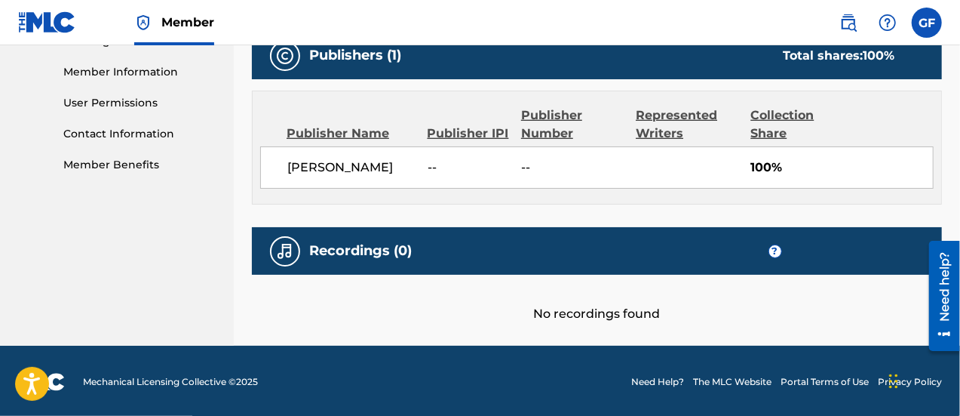
click at [579, 309] on div "No recordings found" at bounding box center [597, 299] width 690 height 48
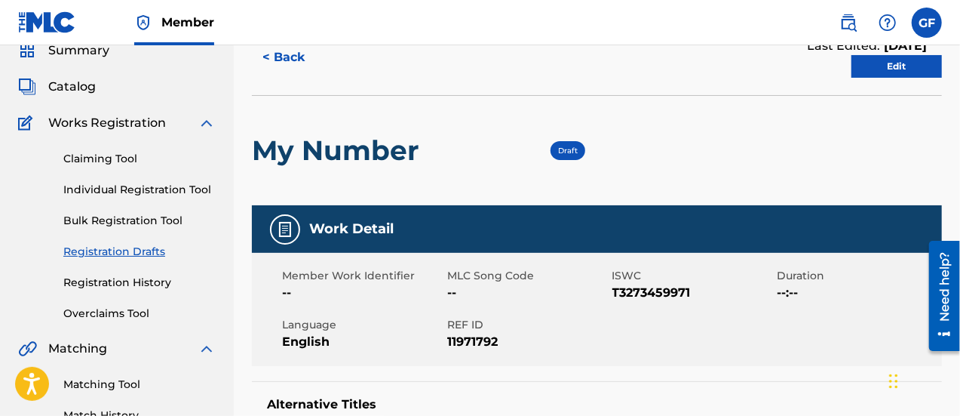
scroll to position [0, 0]
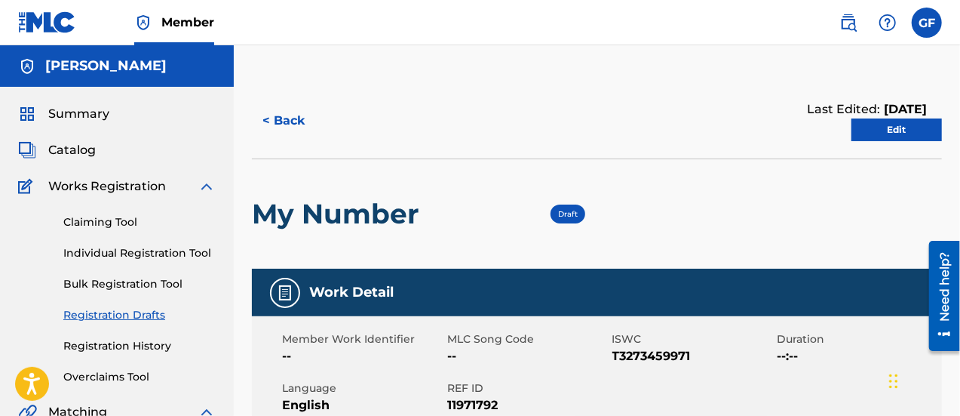
click at [888, 129] on link "Edit" at bounding box center [897, 129] width 91 height 23
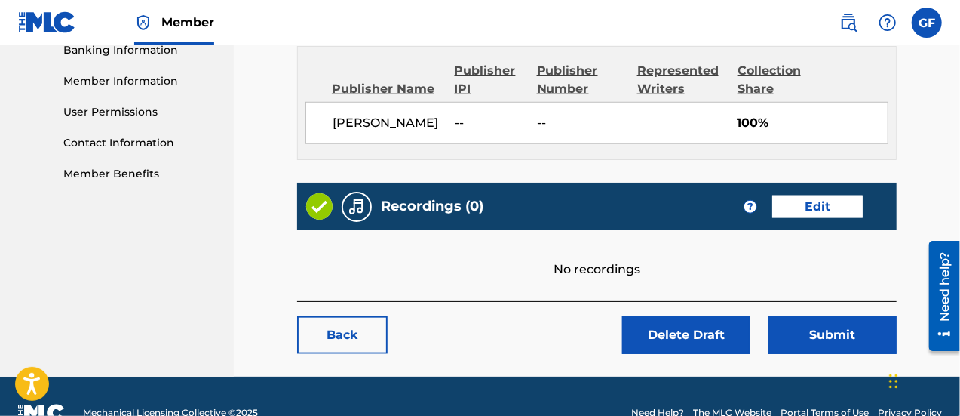
scroll to position [678, 0]
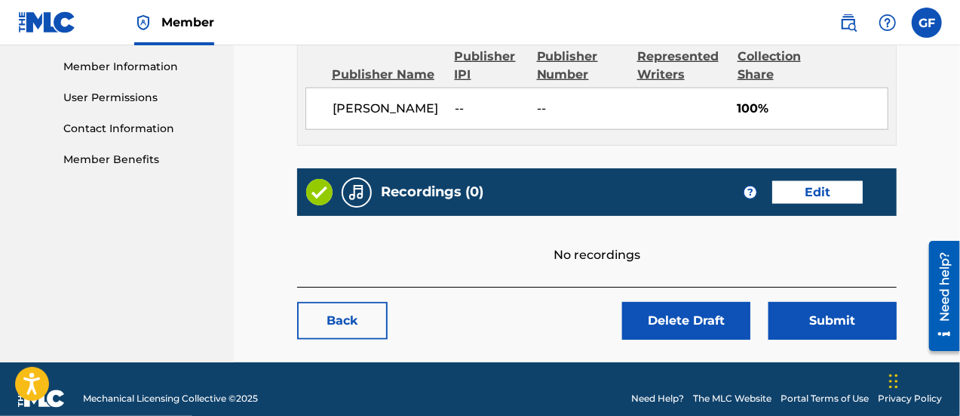
click at [812, 204] on link "Edit" at bounding box center [818, 192] width 91 height 23
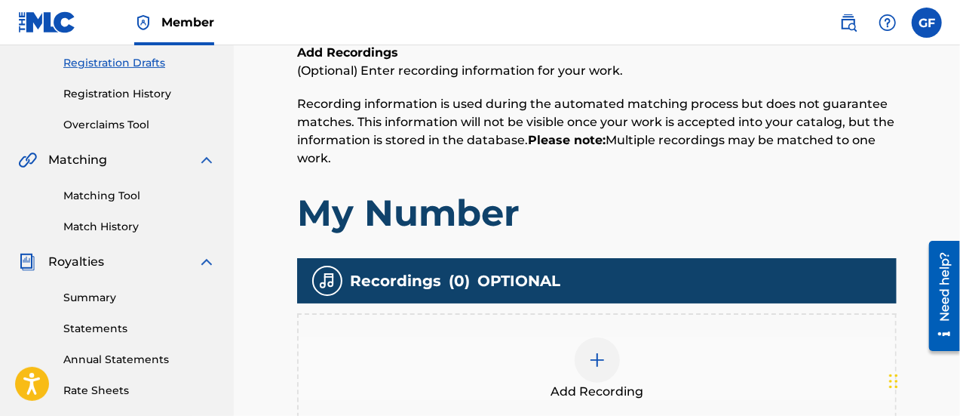
scroll to position [412, 0]
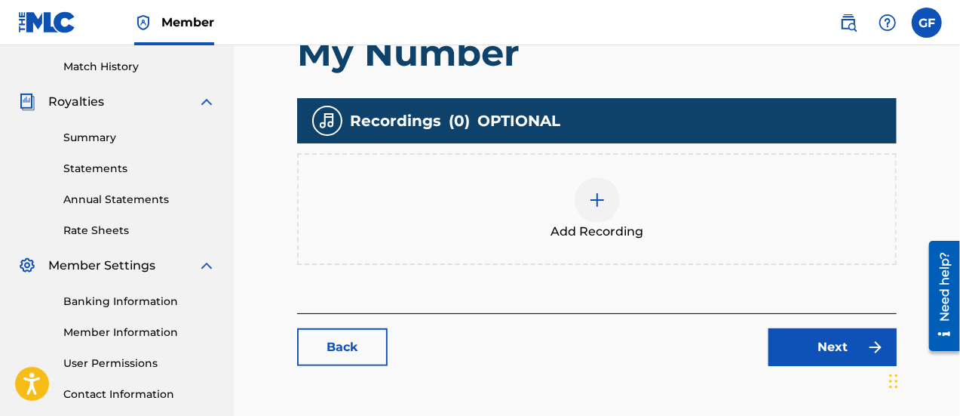
click at [605, 201] on img at bounding box center [598, 200] width 18 height 18
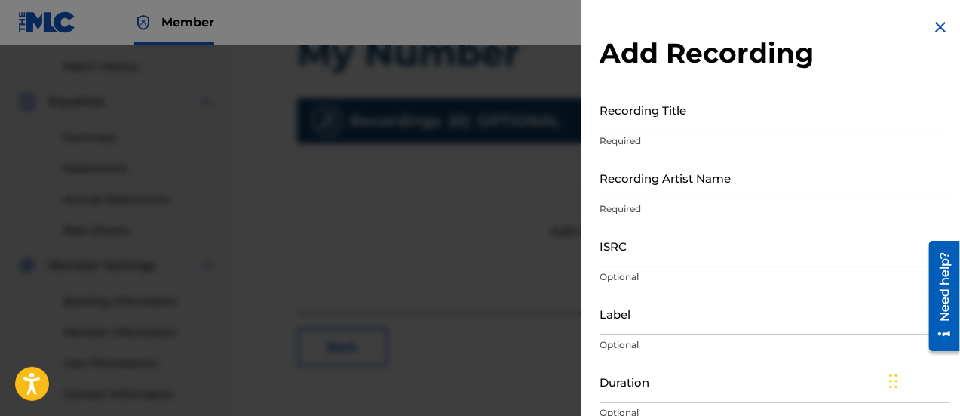
click at [644, 119] on input "Recording Title" at bounding box center [775, 109] width 350 height 43
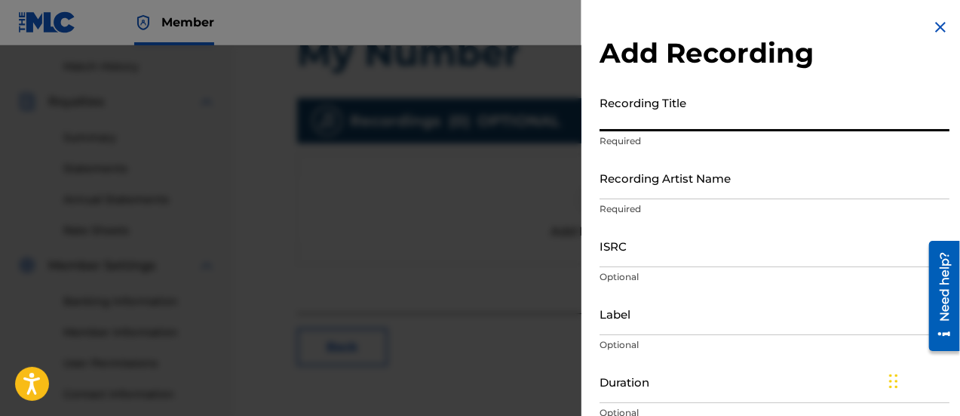
type input "m"
type input "My Number"
click at [680, 183] on input "Recording Artist Name" at bounding box center [775, 177] width 350 height 43
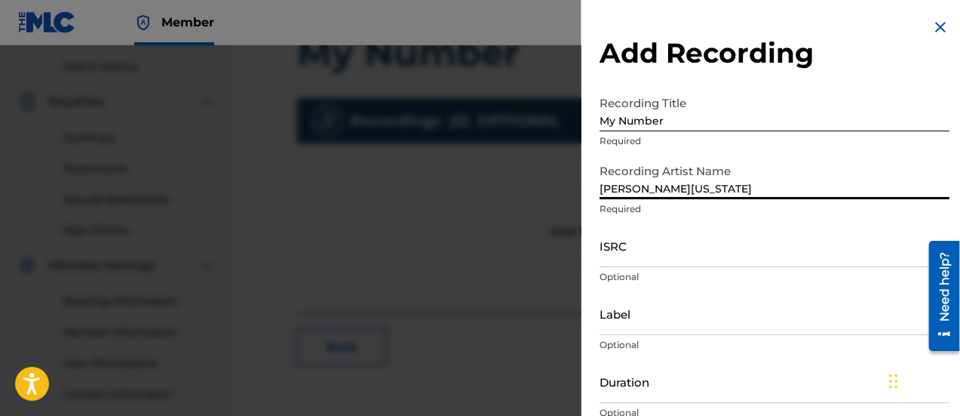
type input "[PERSON_NAME][US_STATE]"
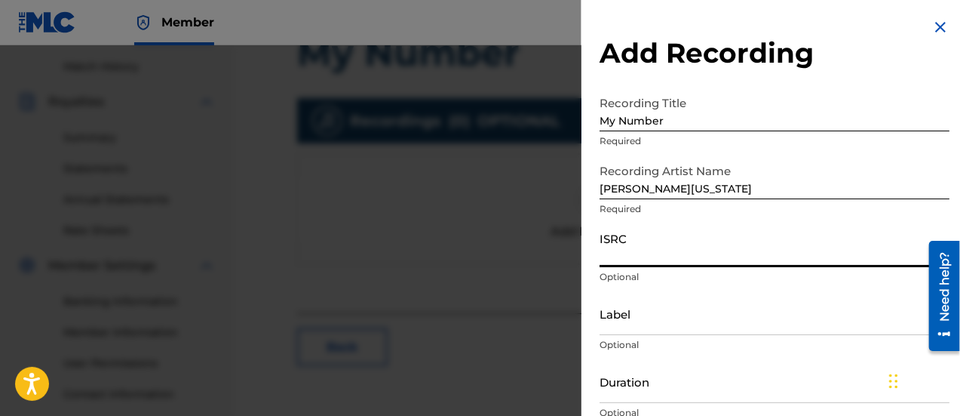
click at [632, 250] on input "ISRC" at bounding box center [775, 245] width 350 height 43
paste input "QZTB52482424"
type input "QZTB52482424"
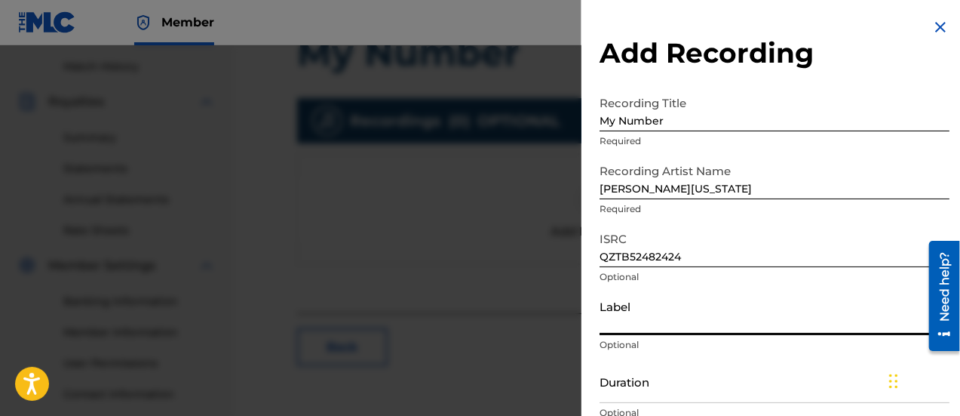
click at [666, 315] on input "Label" at bounding box center [775, 313] width 350 height 43
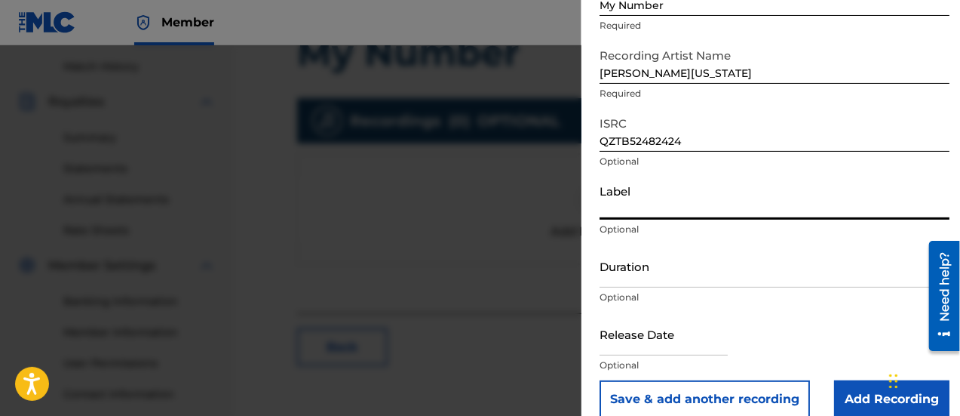
scroll to position [116, 0]
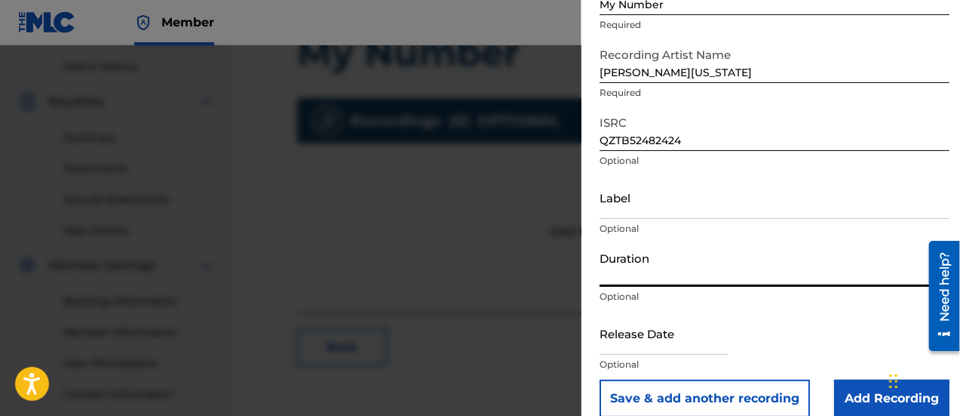
click at [668, 271] on input "Duration" at bounding box center [775, 265] width 350 height 43
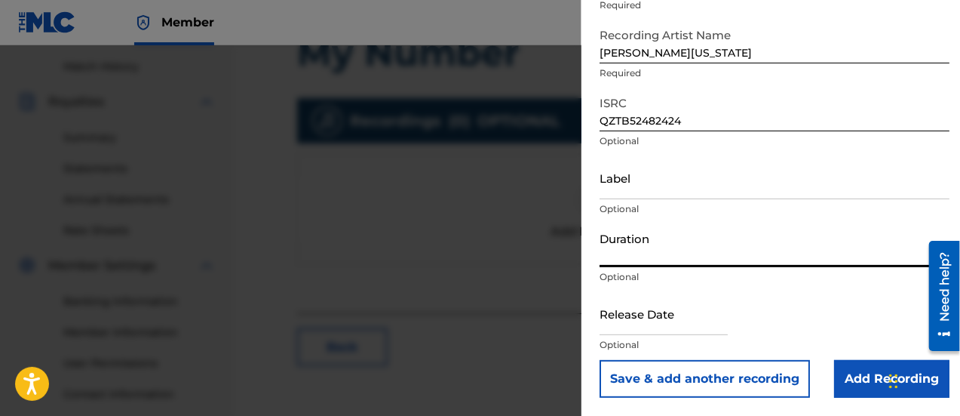
click at [675, 319] on input "text" at bounding box center [664, 313] width 128 height 43
select select "7"
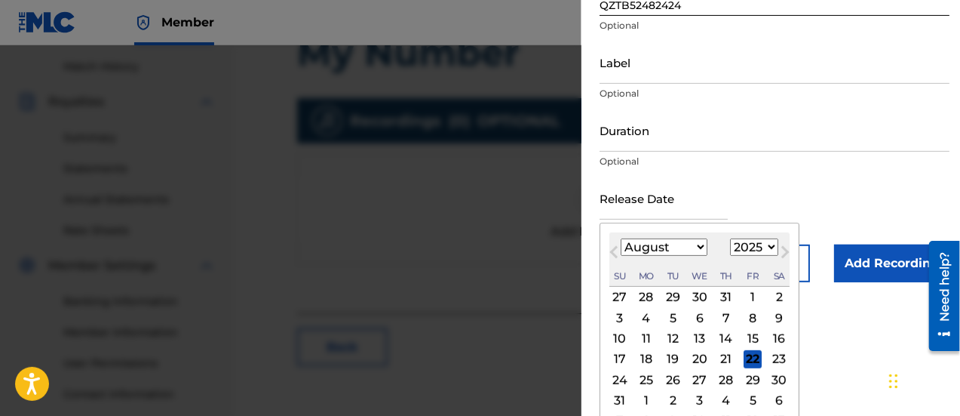
scroll to position [259, 0]
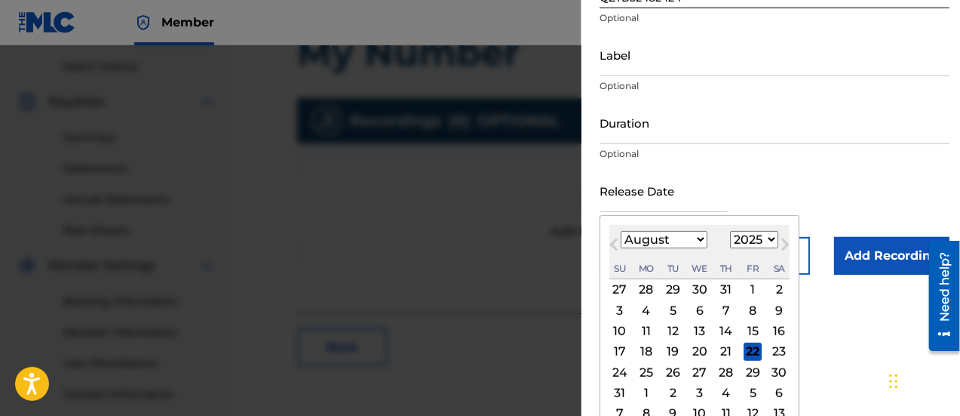
click at [758, 240] on select "1899 1900 1901 1902 1903 1904 1905 1906 1907 1908 1909 1910 1911 1912 1913 1914…" at bounding box center [754, 239] width 48 height 17
select select "2024"
click at [730, 235] on select "1899 1900 1901 1902 1903 1904 1905 1906 1907 1908 1909 1910 1911 1912 1913 1914…" at bounding box center [754, 239] width 48 height 17
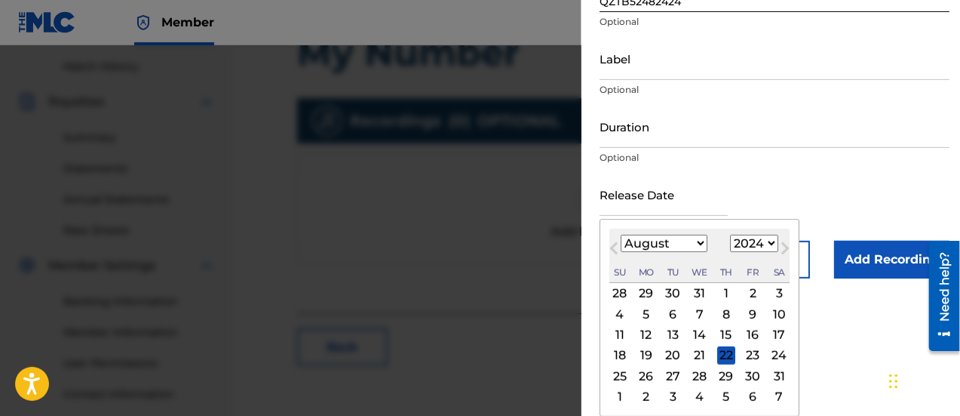
click at [675, 336] on div "13" at bounding box center [673, 335] width 18 height 18
type input "[DATE]"
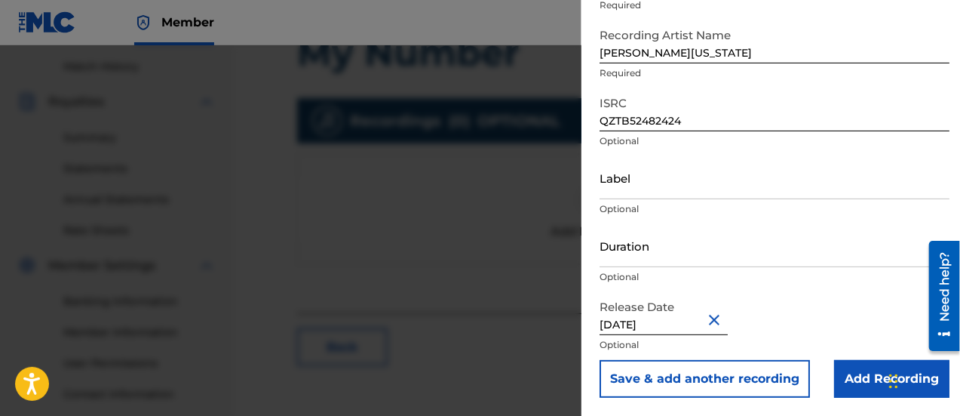
click at [850, 379] on input "Add Recording" at bounding box center [891, 379] width 115 height 38
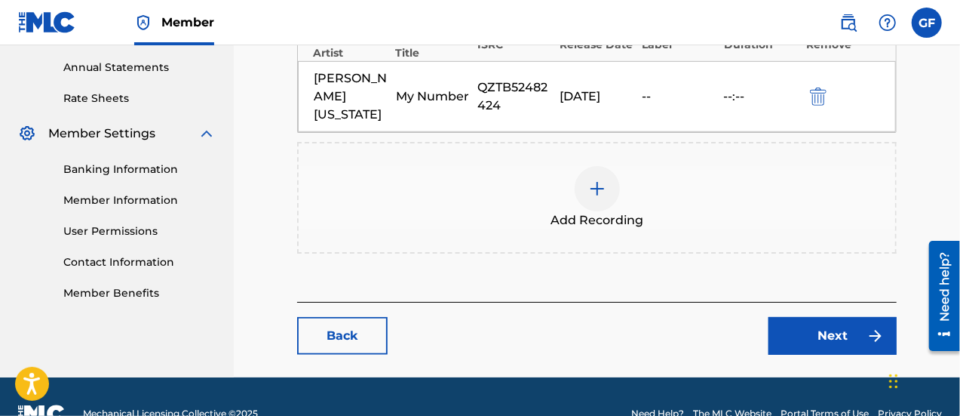
scroll to position [545, 0]
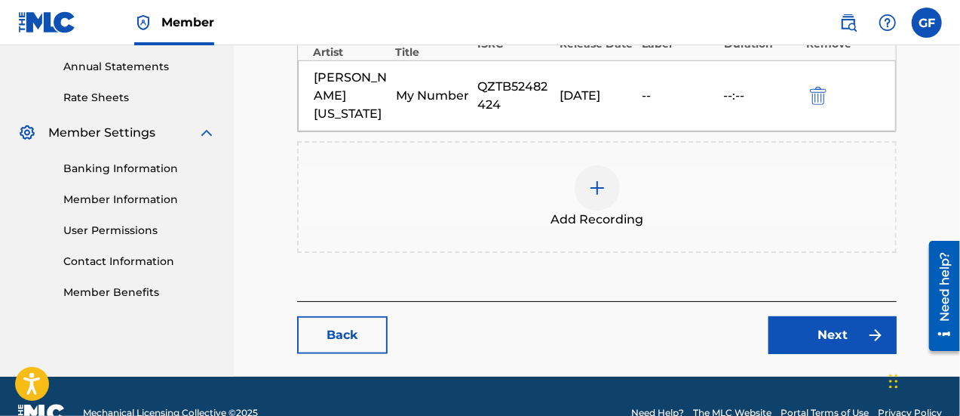
click at [825, 316] on link "Next" at bounding box center [833, 335] width 128 height 38
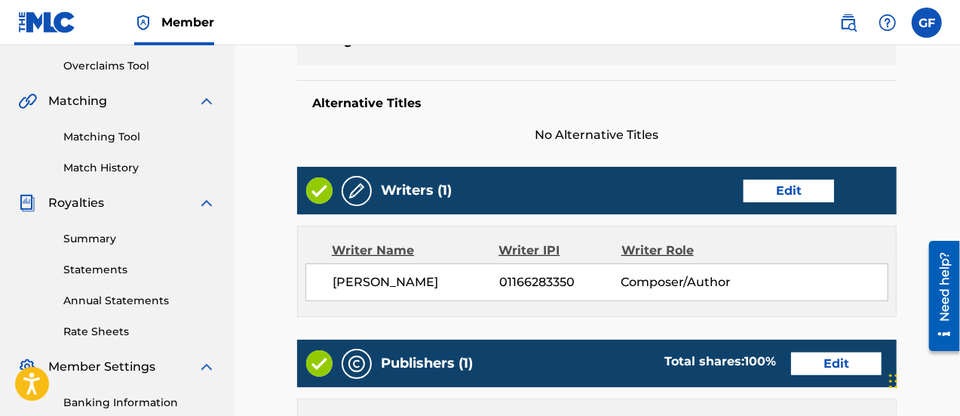
scroll to position [313, 0]
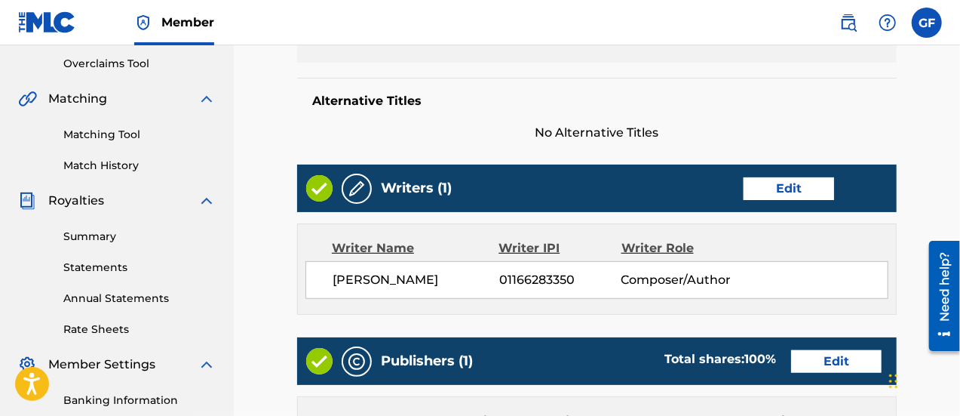
click at [792, 183] on link "Edit" at bounding box center [789, 188] width 91 height 23
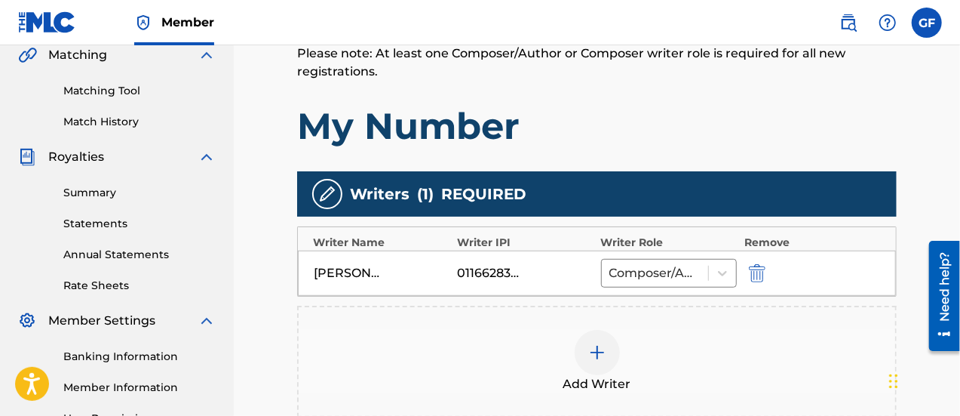
scroll to position [359, 0]
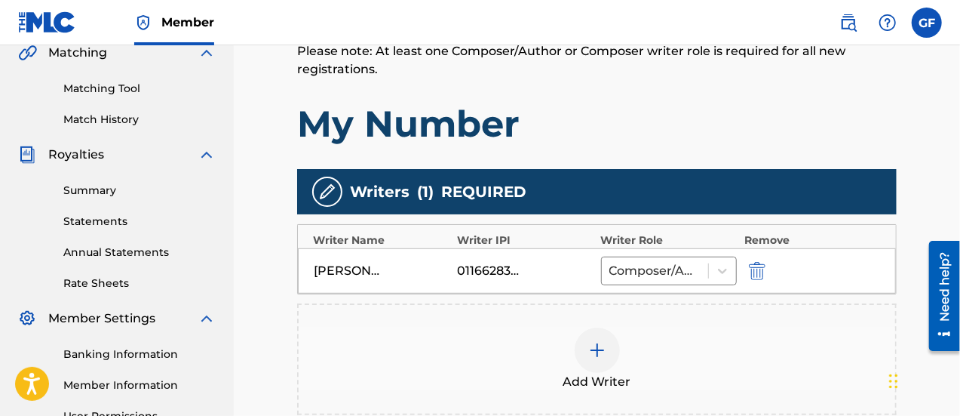
click at [340, 269] on div "[PERSON_NAME]" at bounding box center [348, 271] width 68 height 18
click at [325, 186] on img at bounding box center [327, 192] width 18 height 18
click at [353, 276] on div "[PERSON_NAME]" at bounding box center [348, 271] width 68 height 18
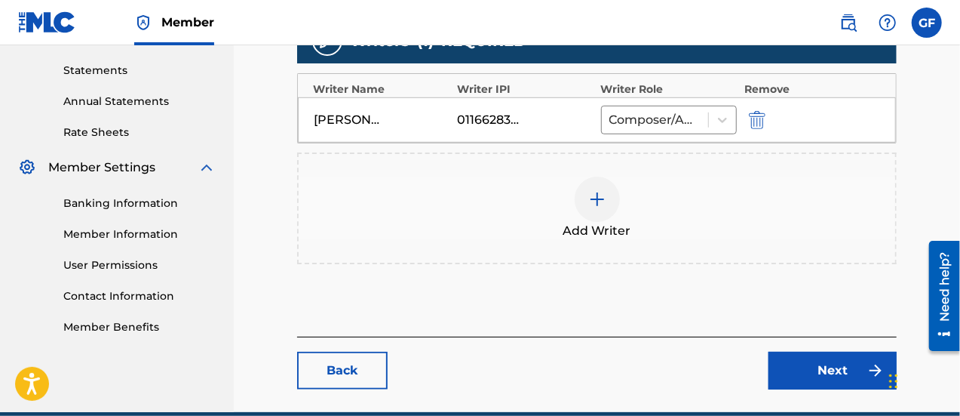
scroll to position [525, 0]
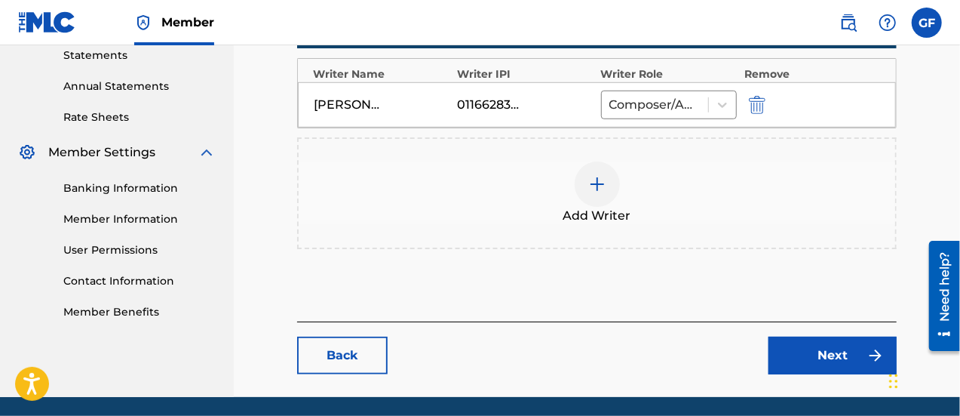
click at [869, 350] on img at bounding box center [876, 355] width 18 height 18
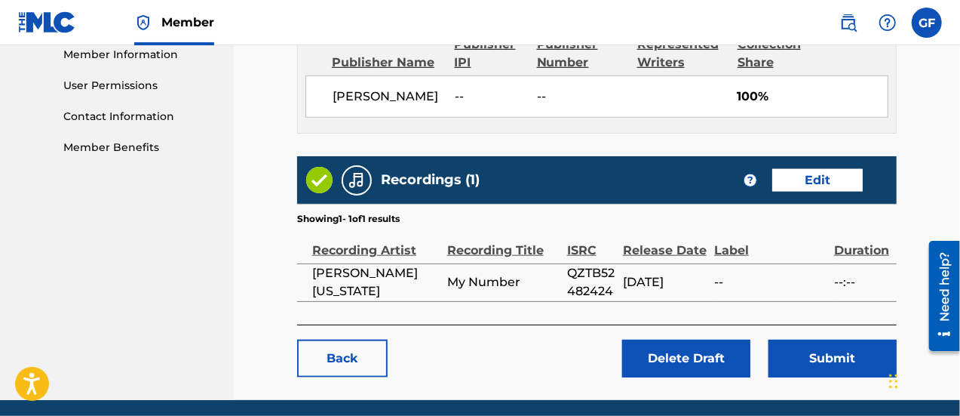
scroll to position [761, 0]
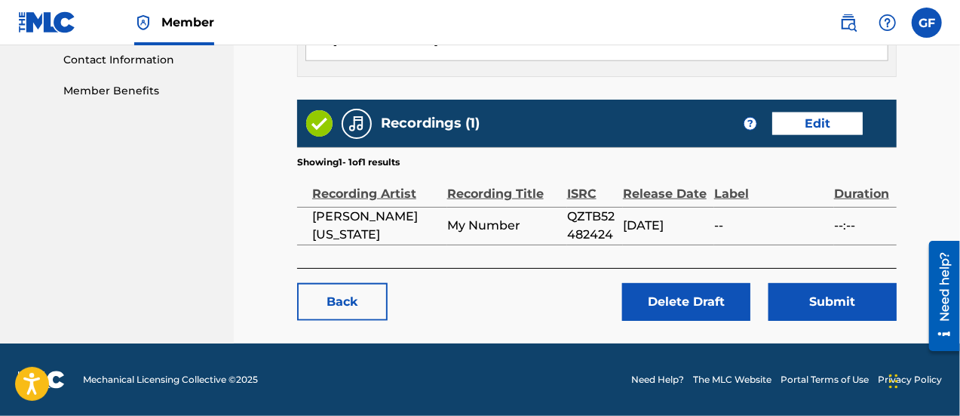
click at [827, 307] on button "Submit" at bounding box center [833, 302] width 128 height 38
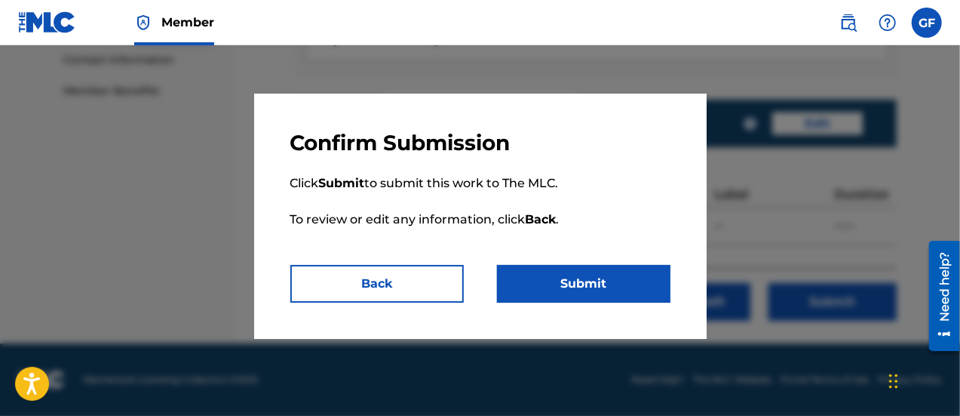
click at [578, 287] on button "Submit" at bounding box center [584, 284] width 174 height 38
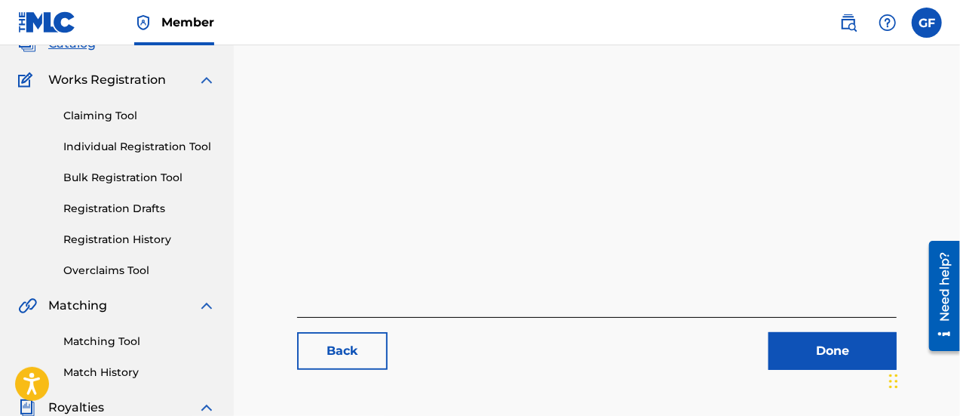
scroll to position [109, 0]
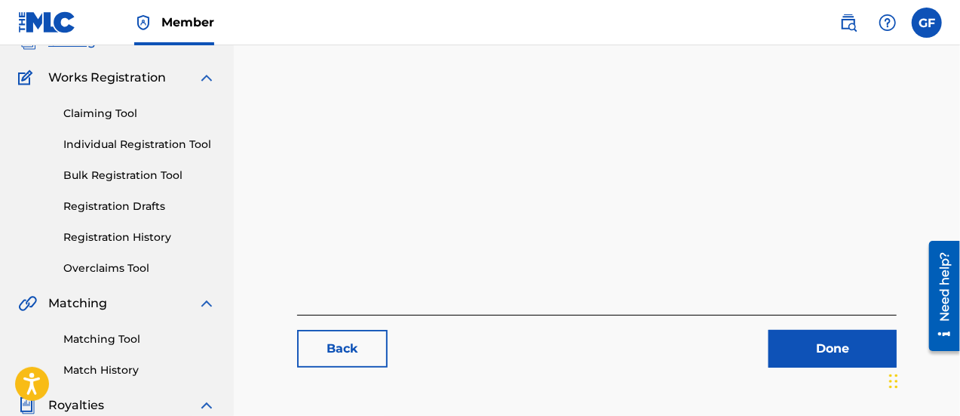
click at [144, 236] on link "Registration History" at bounding box center [139, 237] width 152 height 16
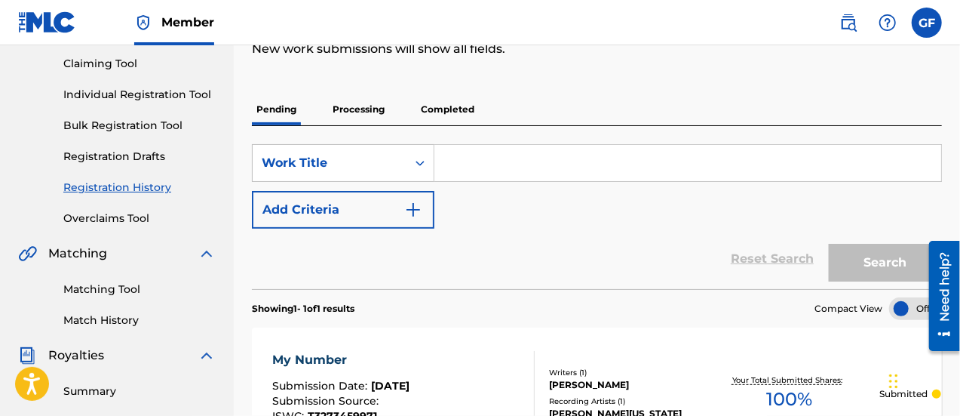
scroll to position [57, 0]
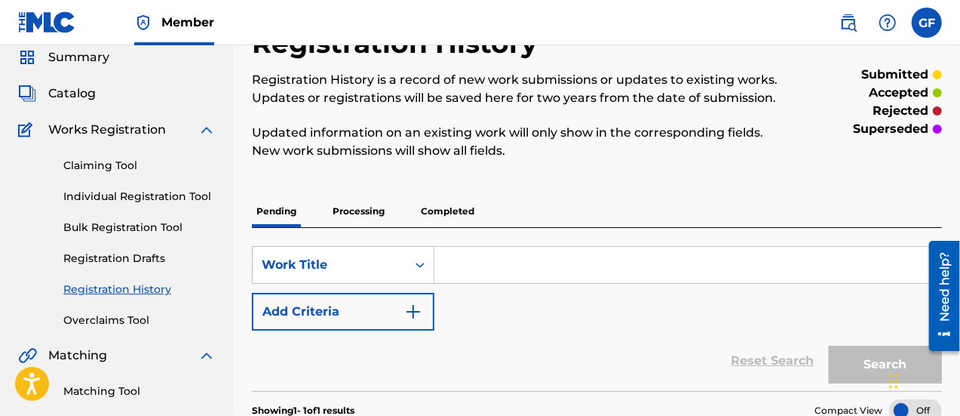
click at [149, 220] on link "Bulk Registration Tool" at bounding box center [139, 228] width 152 height 16
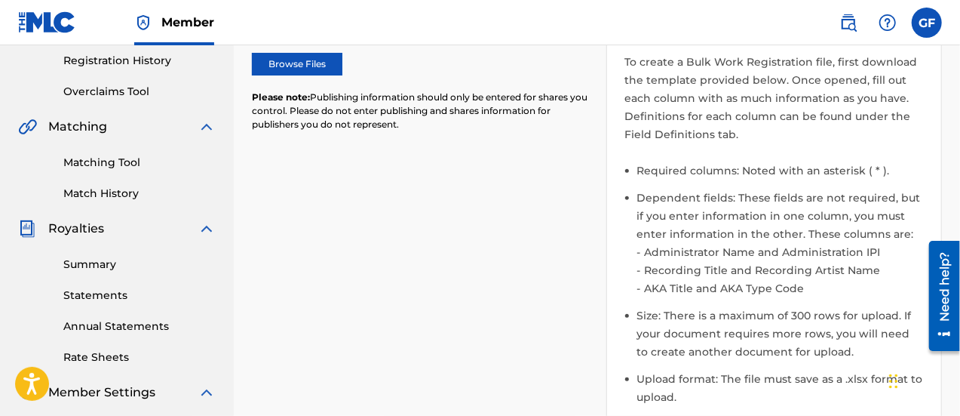
scroll to position [287, 0]
